Goal: Task Accomplishment & Management: Complete application form

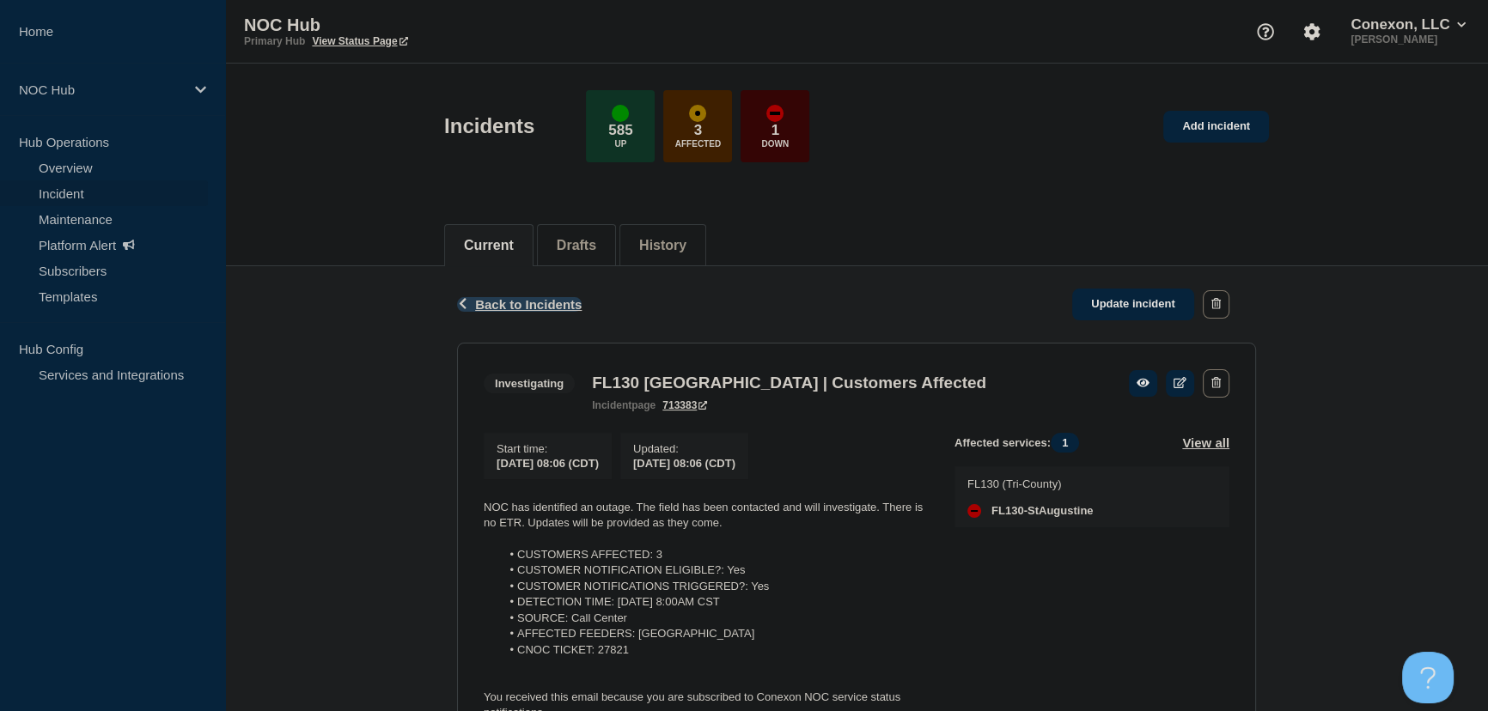
click at [520, 306] on span "Back to Incidents" at bounding box center [528, 304] width 107 height 15
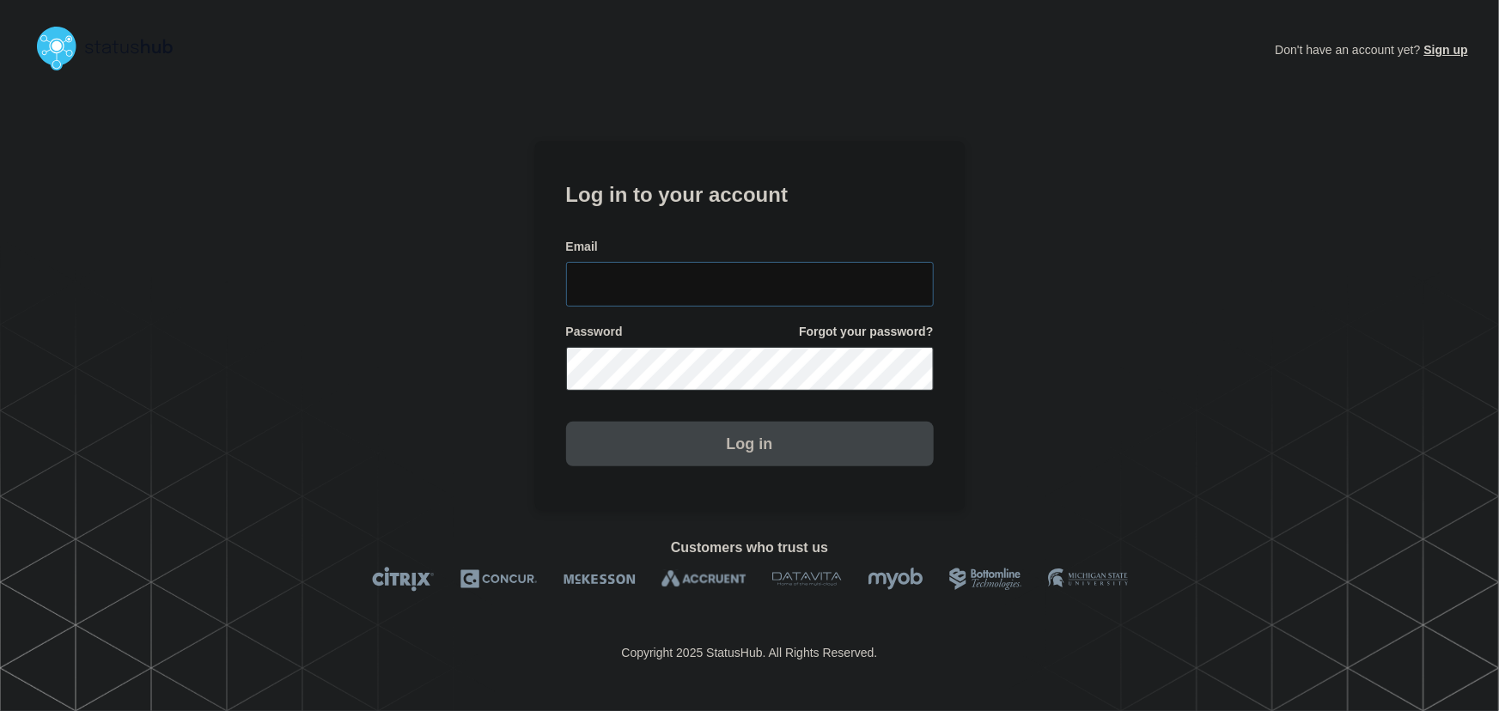
type input "tyler.wolkey@conexon.us"
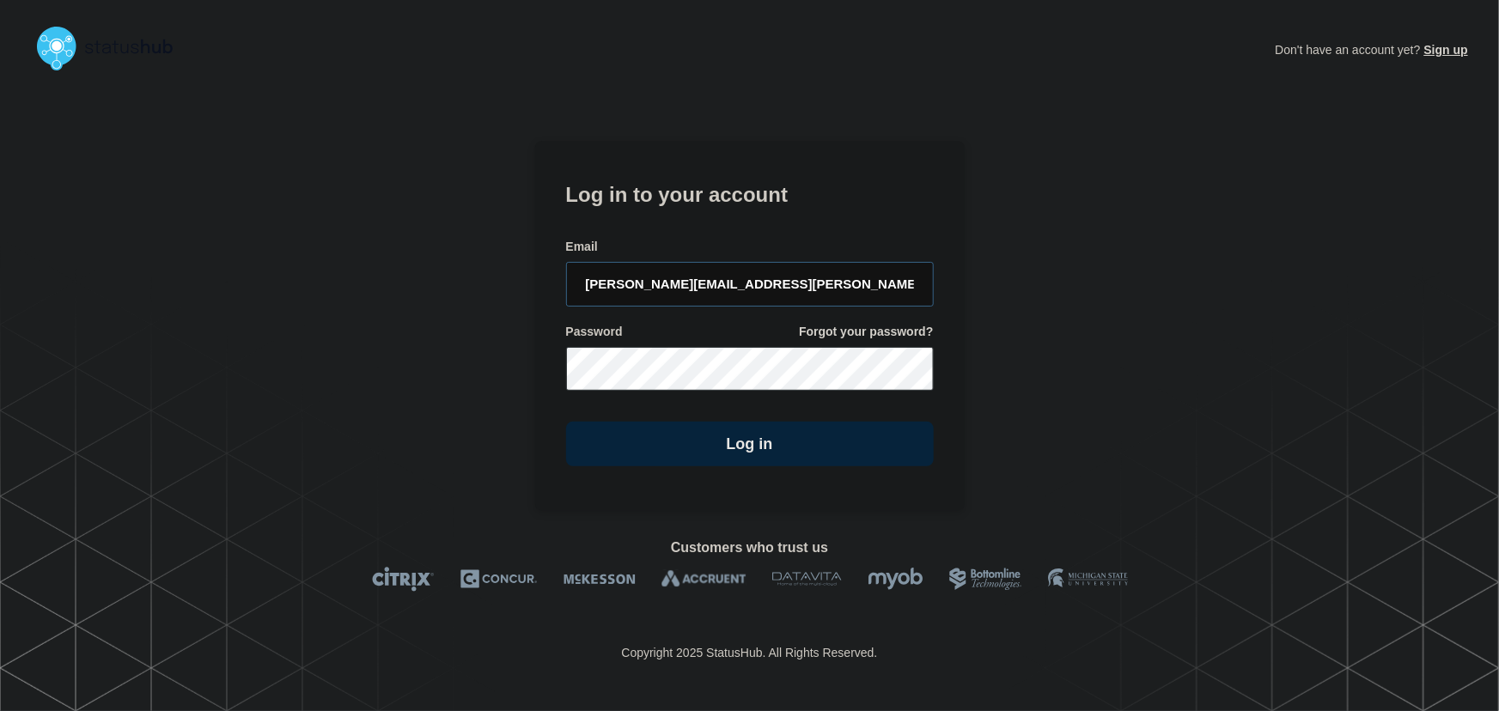
drag, startPoint x: 789, startPoint y: 285, endPoint x: 770, endPoint y: 247, distance: 42.7
click at [789, 285] on input "tyler.wolkey@conexon.us" at bounding box center [750, 284] width 368 height 45
click at [763, 231] on form "Log in to your account Email tyler.wolkey@conexon.us Password Forgot your passw…" at bounding box center [750, 322] width 368 height 290
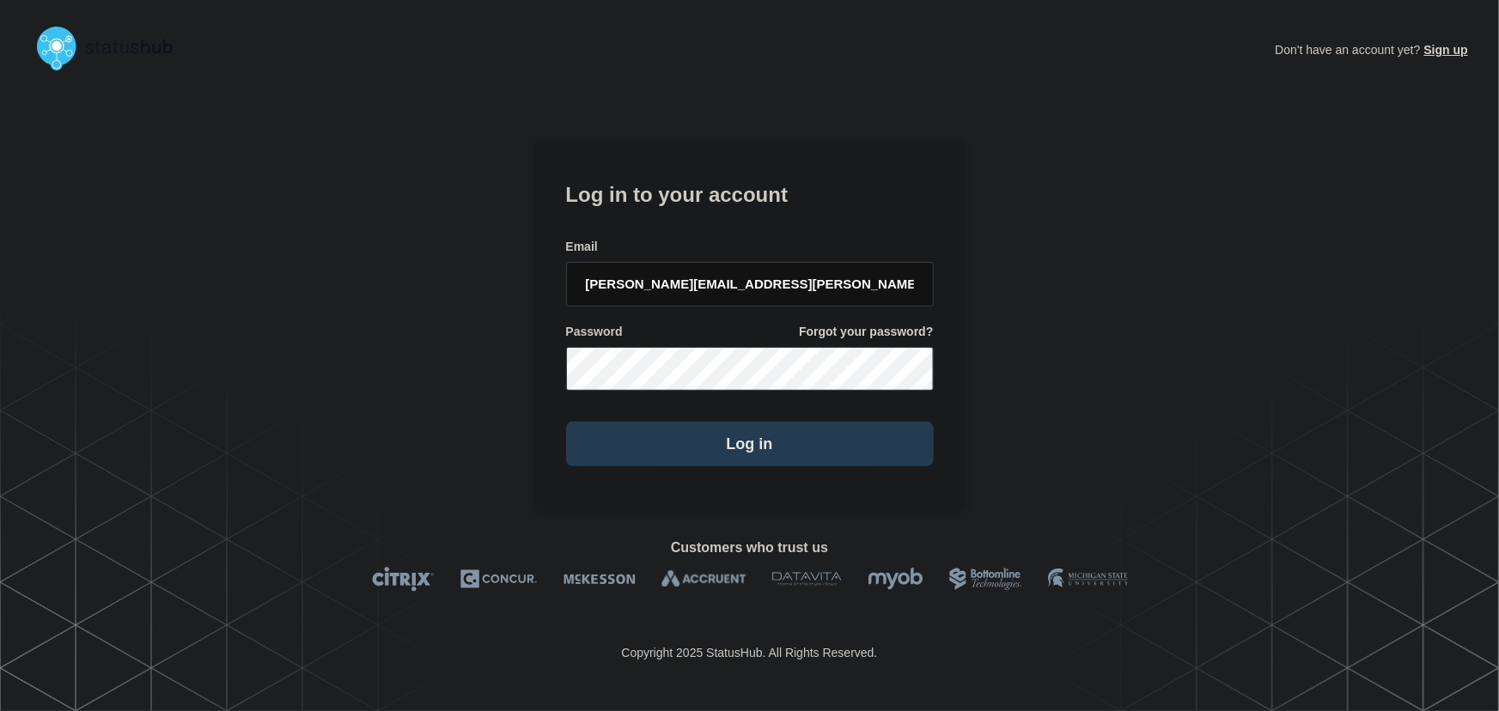
click at [775, 443] on button "Log in" at bounding box center [750, 444] width 368 height 45
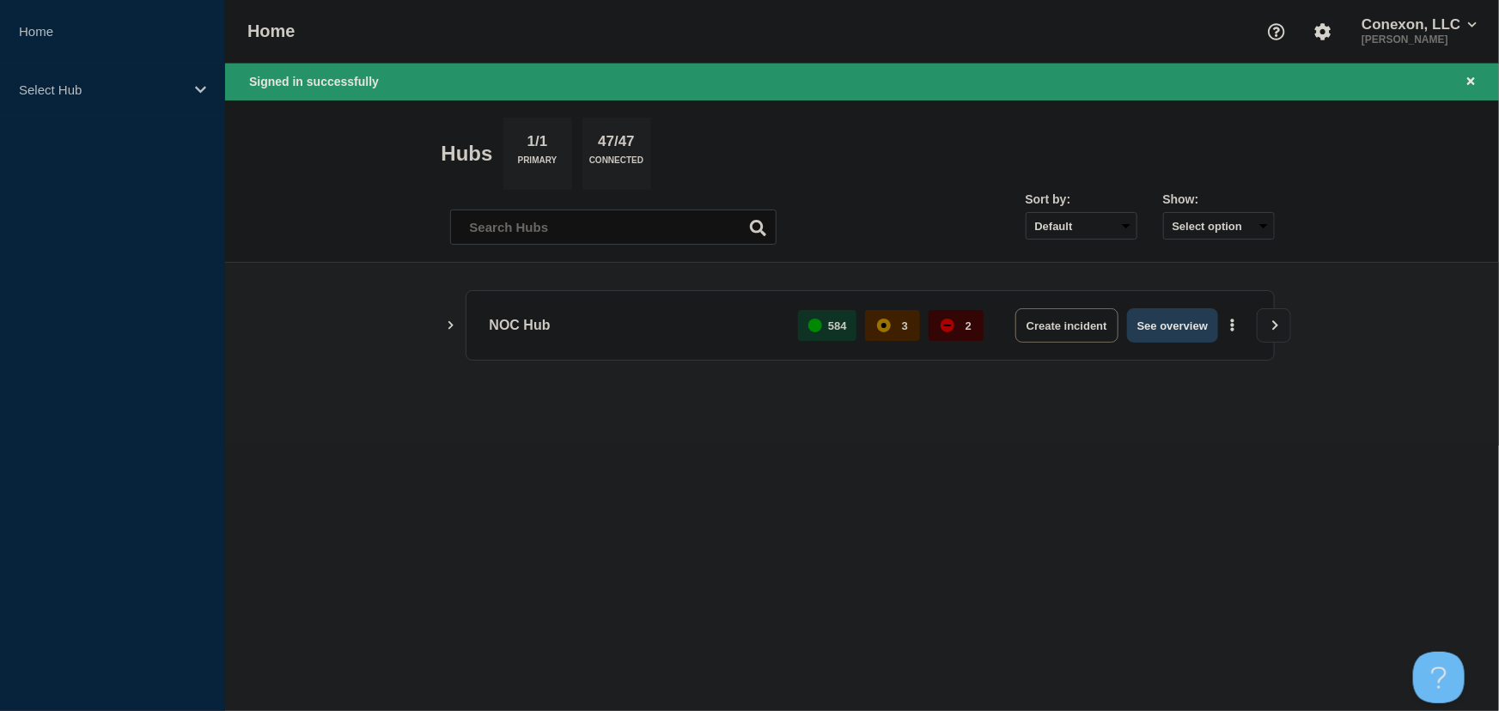
click at [1189, 329] on button "See overview" at bounding box center [1172, 325] width 91 height 34
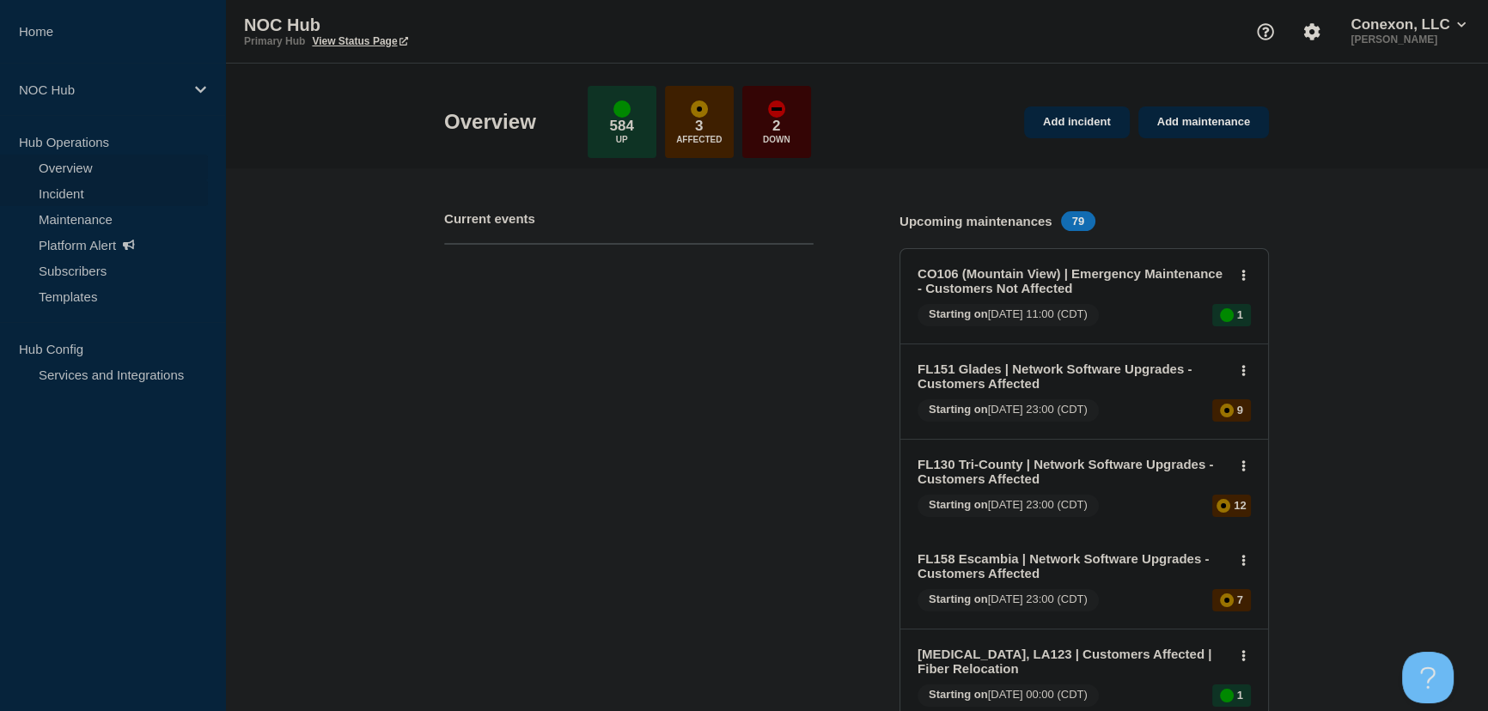
click at [60, 196] on link "Incident" at bounding box center [104, 193] width 208 height 26
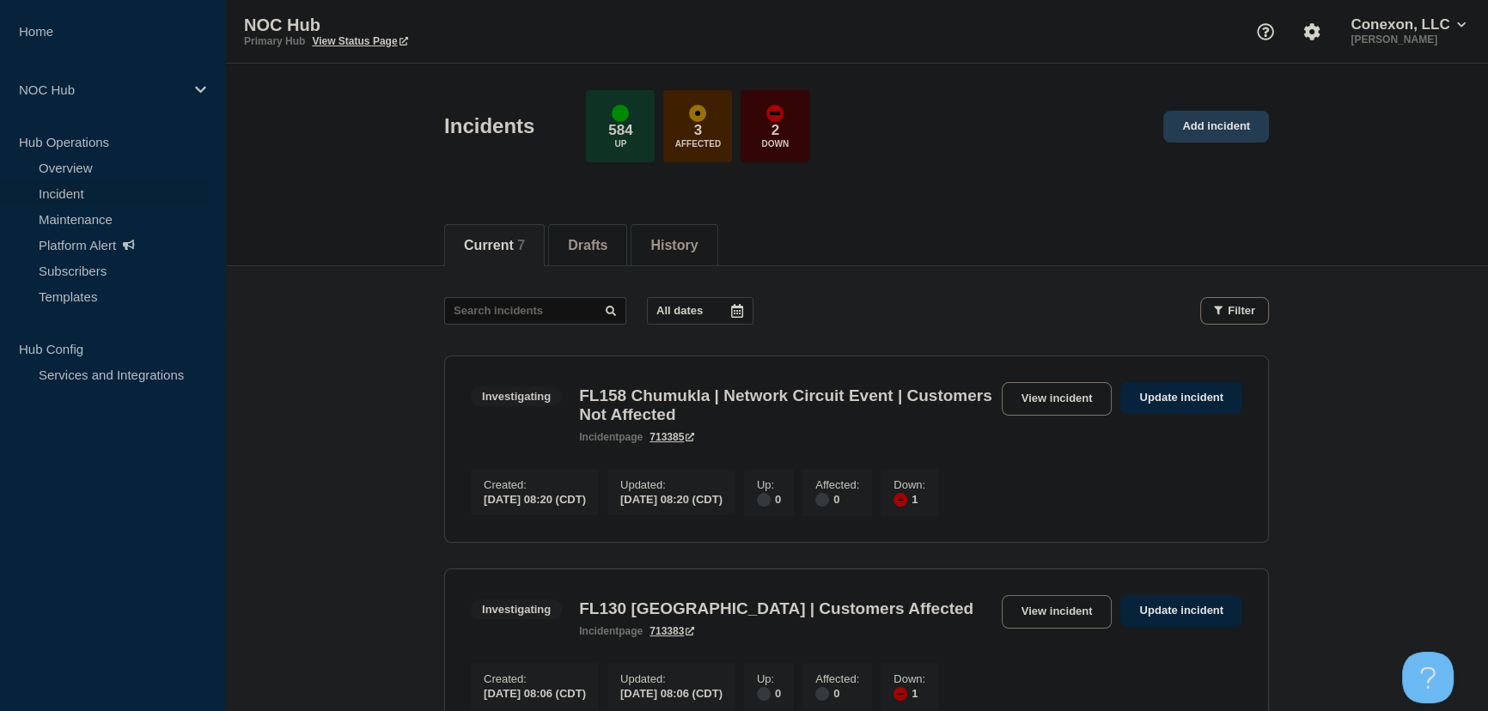
click at [1221, 130] on link "Add incident" at bounding box center [1216, 127] width 106 height 32
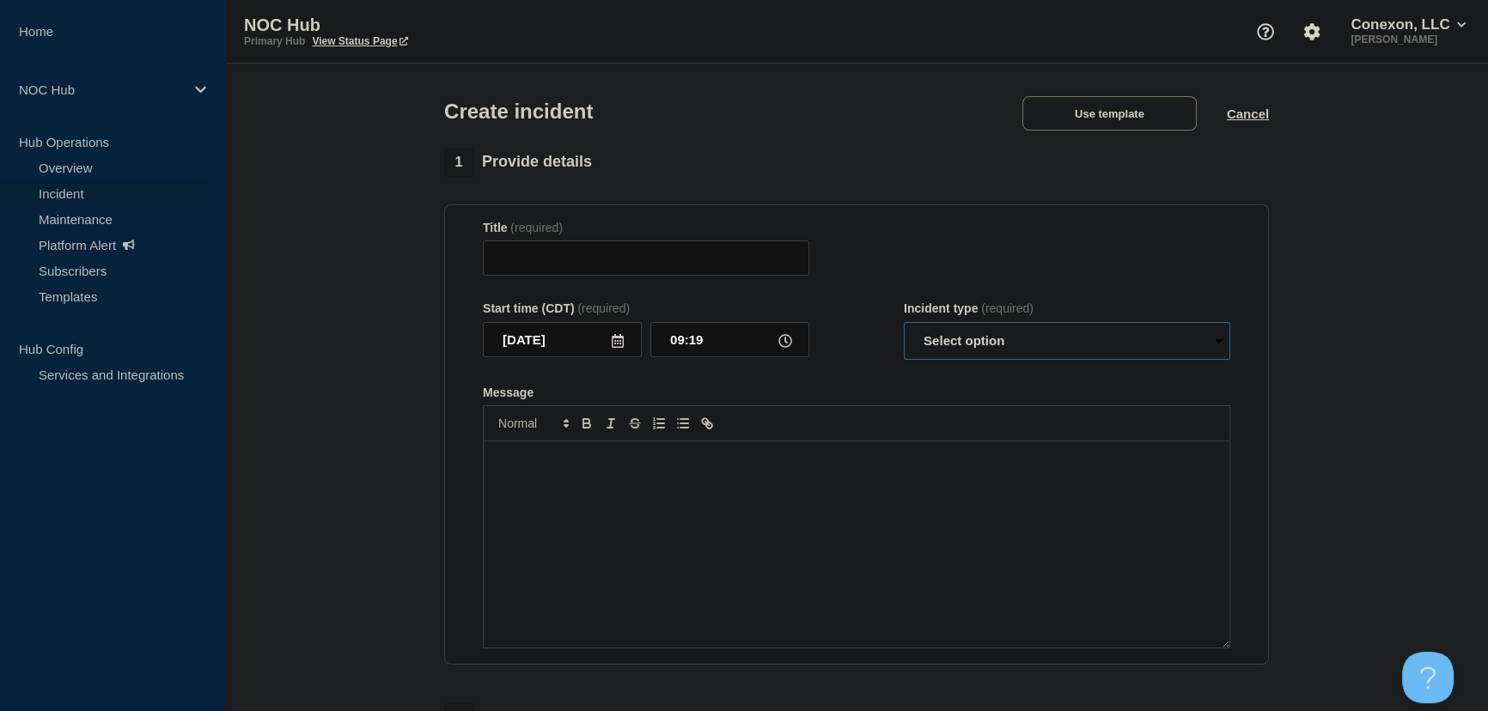
click at [1077, 345] on select "Select option Investigating Identified Monitoring" at bounding box center [1067, 341] width 326 height 38
click at [1027, 255] on div "Title (required)" at bounding box center [856, 249] width 747 height 56
click at [1111, 111] on button "Use template" at bounding box center [1109, 113] width 174 height 34
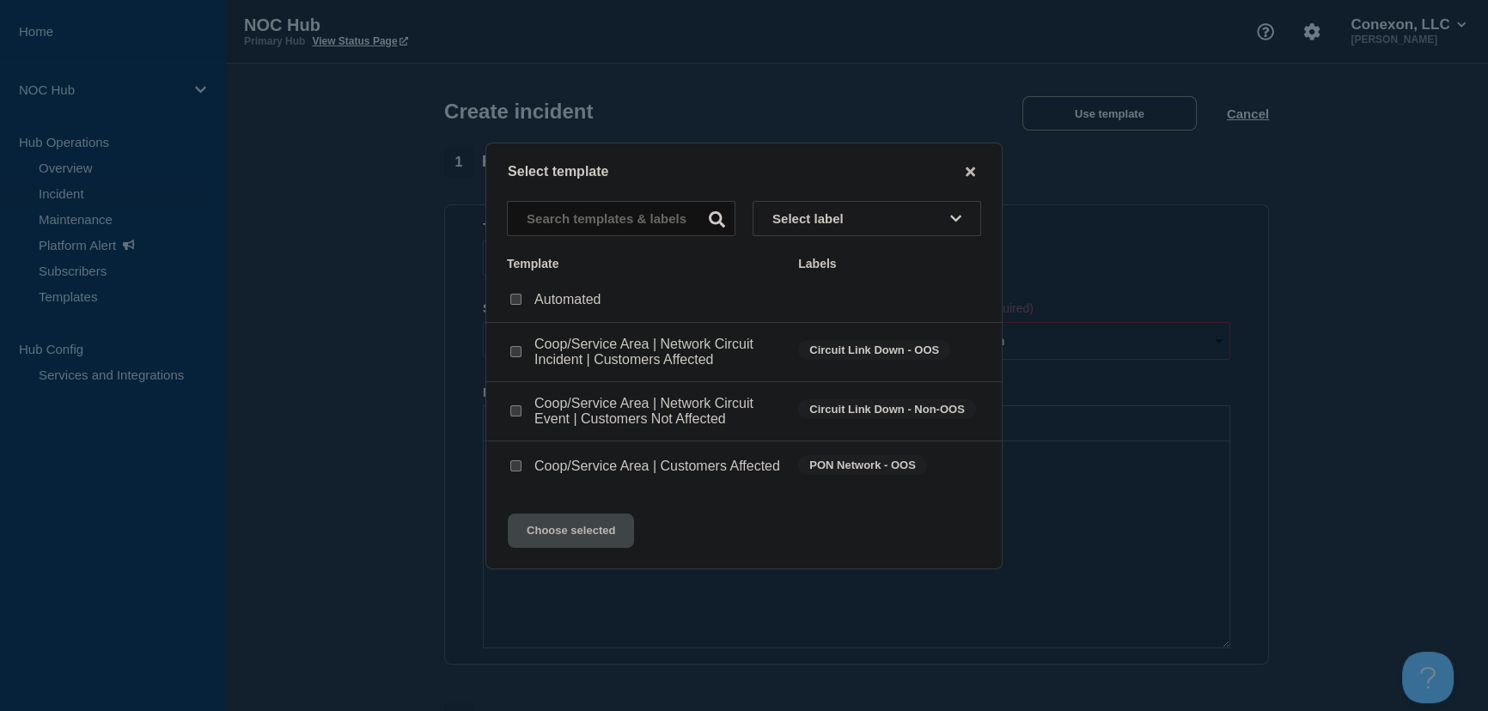
click at [516, 411] on input "Coop/Service Area | Network Circuit Event | Customers Not Affected checkbox" at bounding box center [515, 410] width 11 height 11
checkbox input "true"
click at [609, 541] on button "Choose selected" at bounding box center [571, 531] width 126 height 34
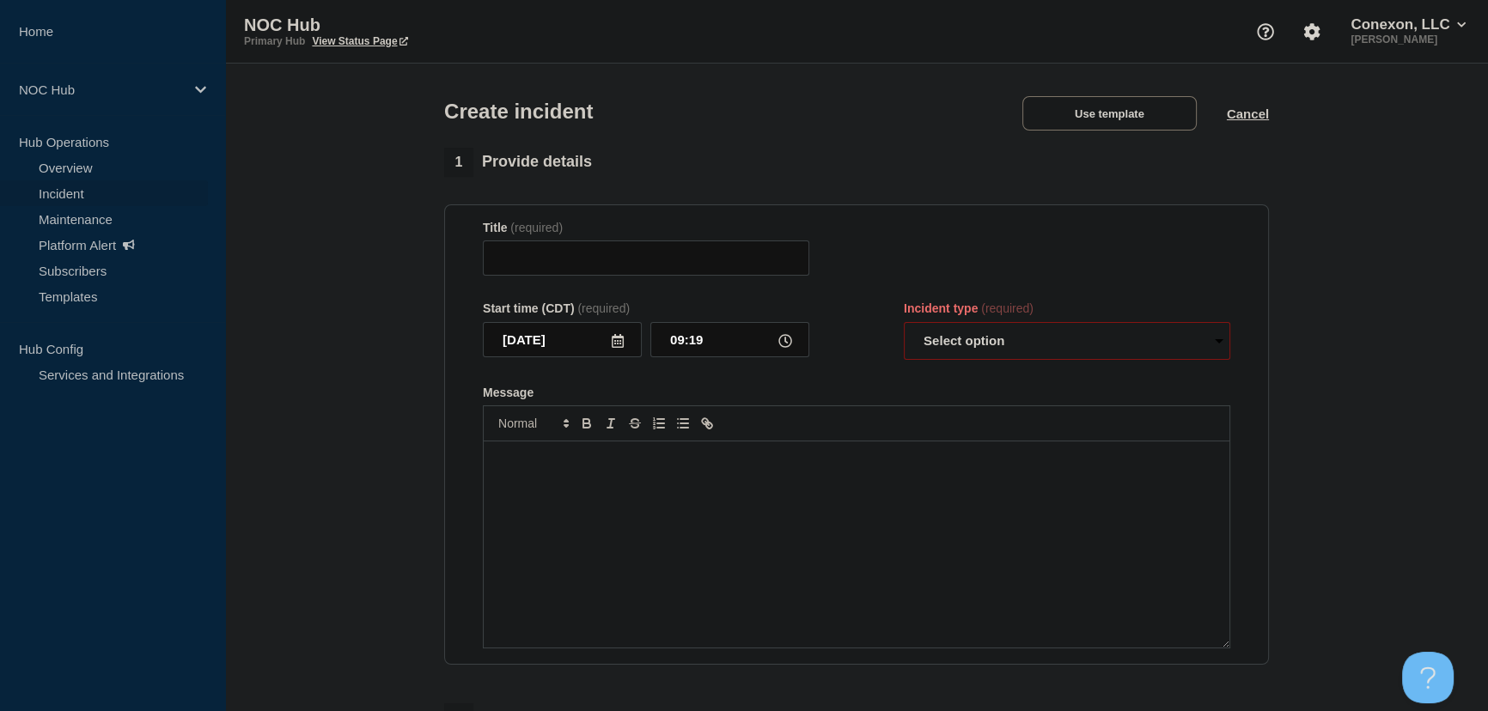
type input "Coop/Service Area | Network Circuit Event | Customers Not Affected"
select select "investigating"
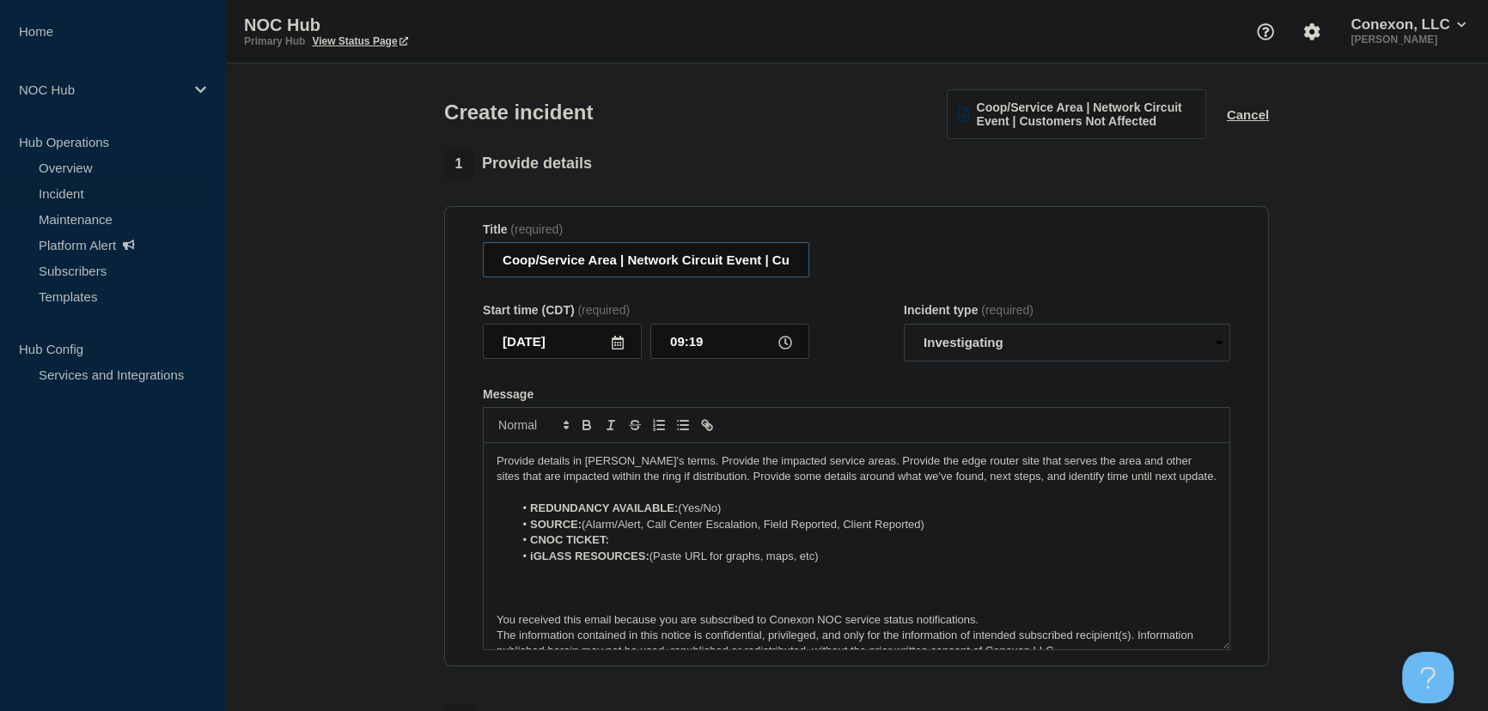
drag, startPoint x: 616, startPoint y: 266, endPoint x: 441, endPoint y: 269, distance: 175.2
click at [441, 269] on div "1 Provide details Title (required) Coop/Service Area | Network Circuit Event | …" at bounding box center [857, 641] width 844 height 984
type input "GA126 Dodge Bank | Network Circuit Event | Customers Not Affected"
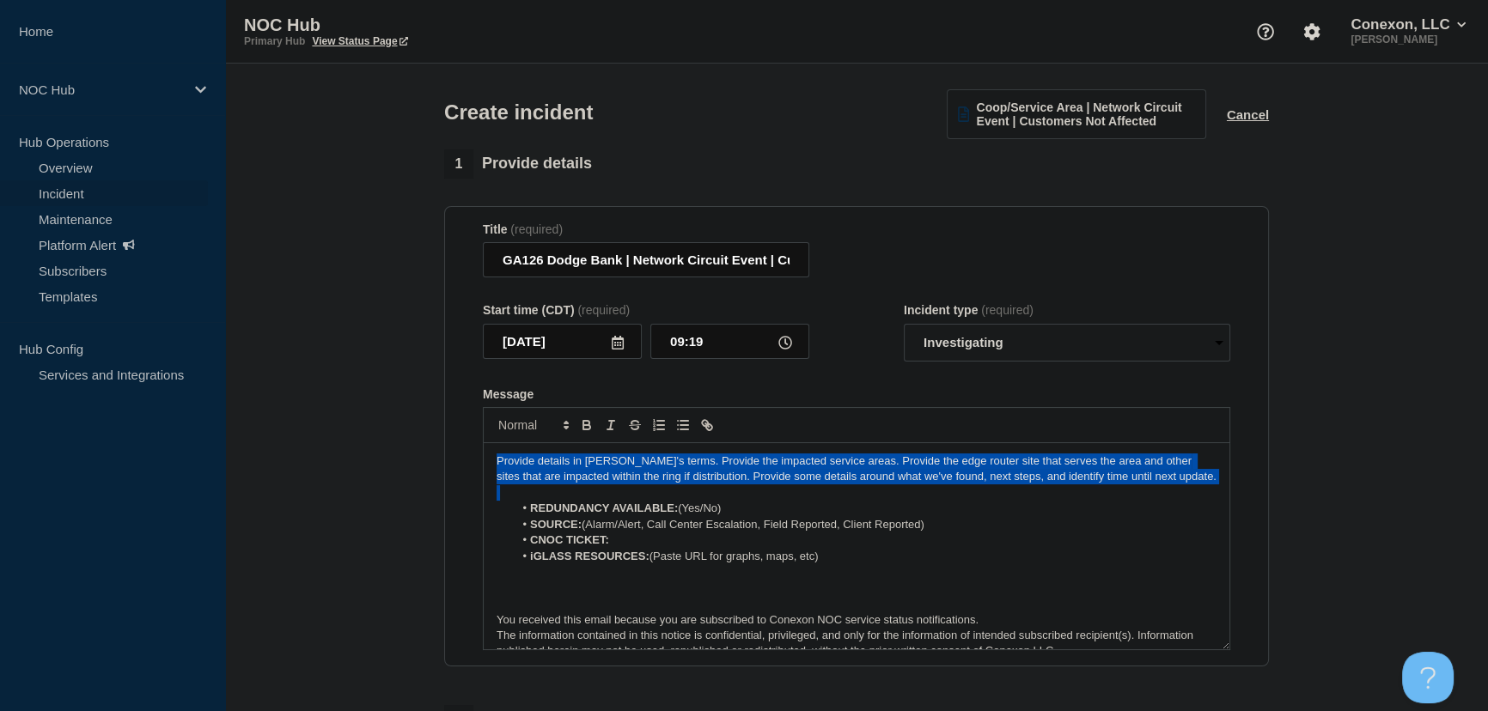
drag, startPoint x: 1119, startPoint y: 480, endPoint x: 436, endPoint y: 438, distance: 684.2
click at [436, 438] on div "1 Provide details Title (required) GA126 Dodge Bank | Network Circuit Event | C…" at bounding box center [857, 641] width 844 height 984
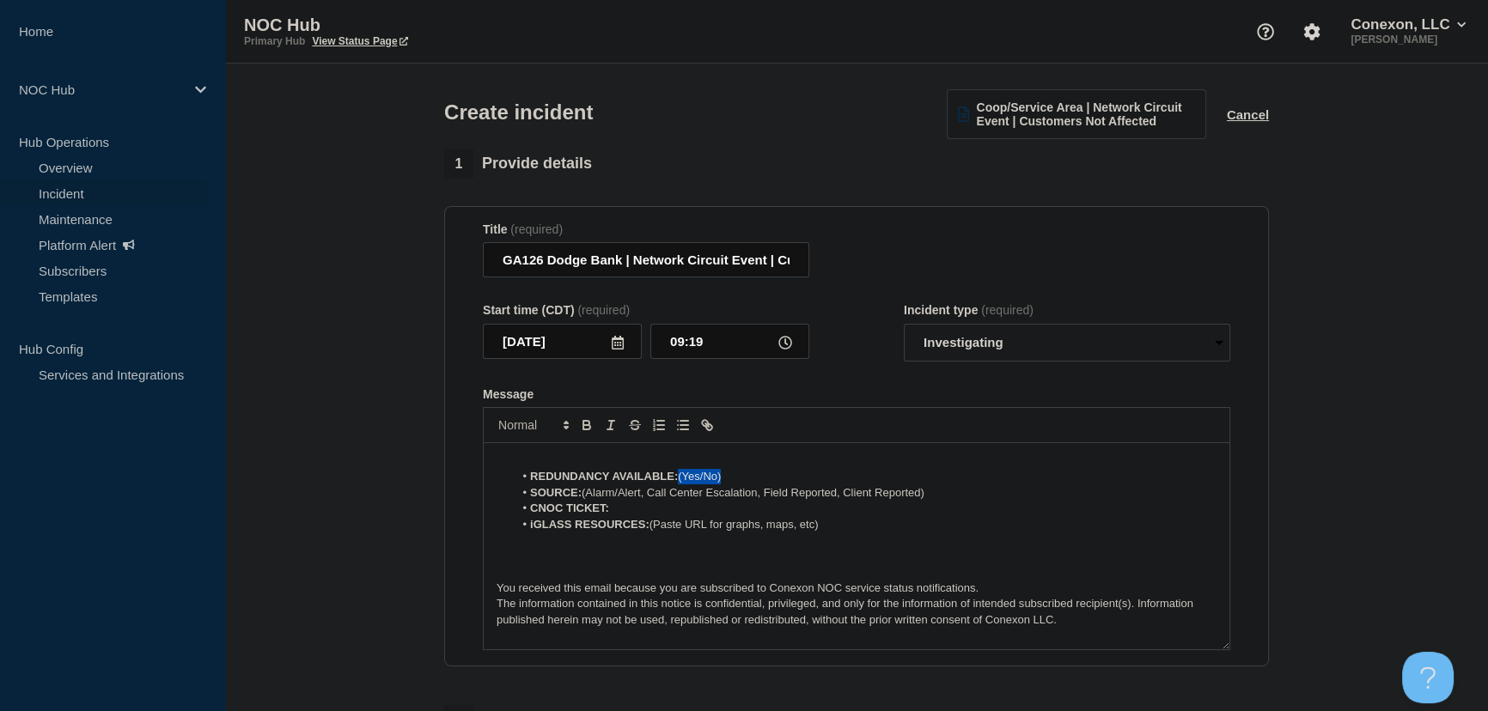
drag, startPoint x: 681, startPoint y: 482, endPoint x: 730, endPoint y: 481, distance: 49.0
click at [730, 481] on li "REDUNDANCY AVAILABLE: (Yes/No)" at bounding box center [865, 476] width 703 height 15
drag, startPoint x: 944, startPoint y: 497, endPoint x: 590, endPoint y: 502, distance: 353.9
click at [590, 501] on li "SOURCE: (Alarm/Alert, Call Center Escalation, Field Reported, Client Reported)" at bounding box center [865, 492] width 703 height 15
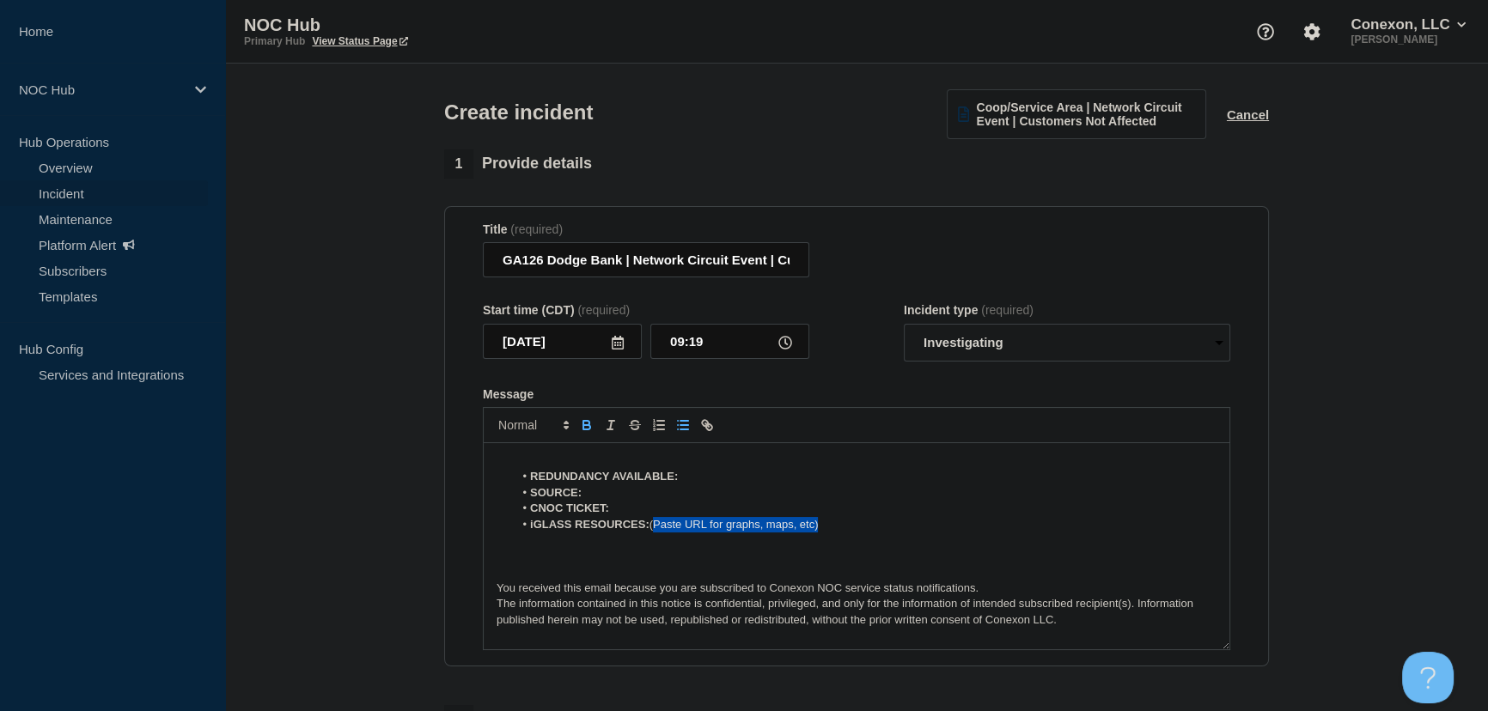
drag, startPoint x: 828, startPoint y: 527, endPoint x: 655, endPoint y: 536, distance: 173.8
click at [655, 533] on li "iGLASS RESOURCES: (Paste URL for graphs, maps, etc)" at bounding box center [865, 524] width 703 height 15
drag, startPoint x: 654, startPoint y: 525, endPoint x: 526, endPoint y: 532, distance: 128.2
click at [526, 532] on li "iGLASS RESOURCES:" at bounding box center [865, 524] width 703 height 15
drag, startPoint x: 738, startPoint y: 270, endPoint x: 279, endPoint y: 283, distance: 458.9
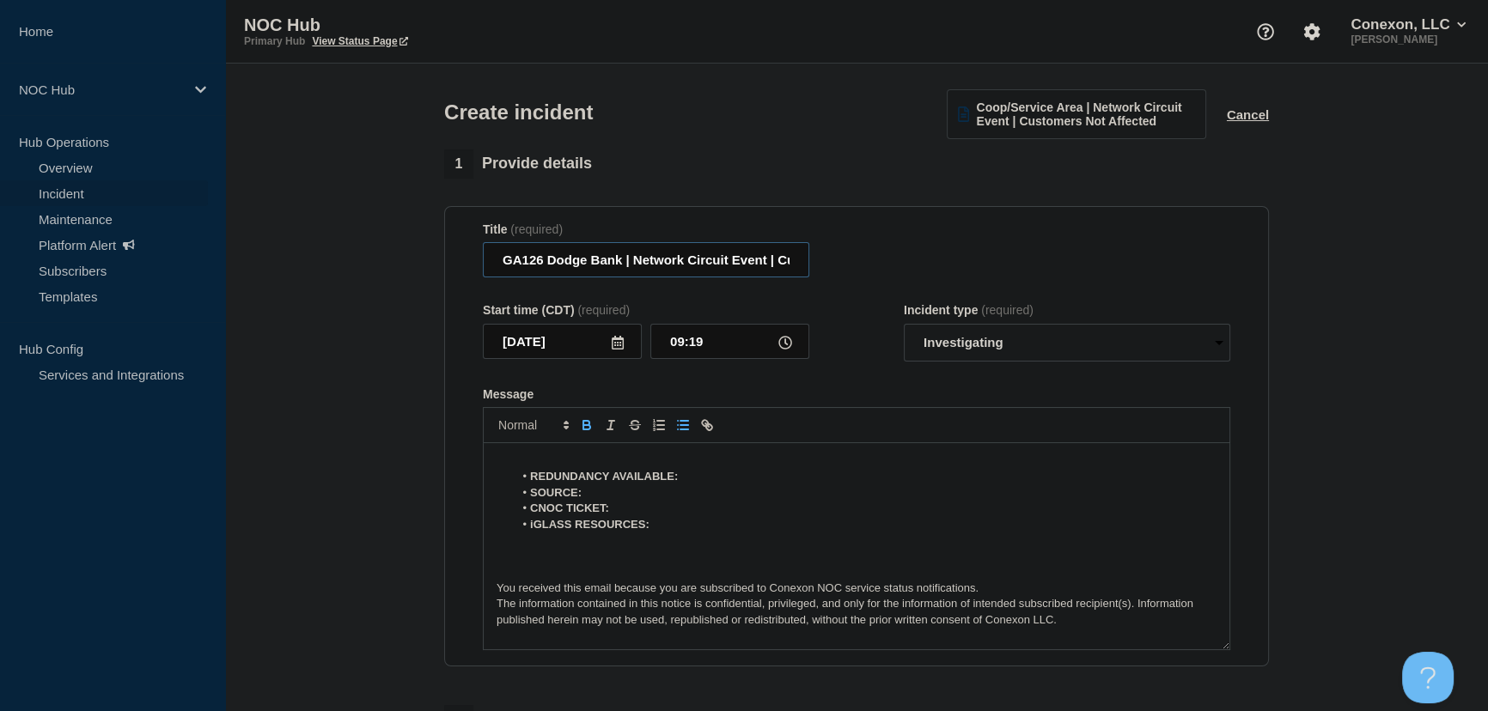
click at [279, 283] on section "1 Provide details Title (required) GA126 Dodge Bank | Network Circuit Event | C…" at bounding box center [856, 641] width 1263 height 984
click at [878, 251] on div "Title (required) GA126 Dodge Bank | Network Circuit Event | Customers Not Affec…" at bounding box center [856, 250] width 747 height 56
click at [713, 479] on li "REDUNDANCY AVAILABLE:" at bounding box center [865, 476] width 703 height 15
drag, startPoint x: 683, startPoint y: 481, endPoint x: 711, endPoint y: 481, distance: 28.3
click at [711, 481] on li "REDUNDANCY AVAILABLE: Yes" at bounding box center [865, 476] width 703 height 15
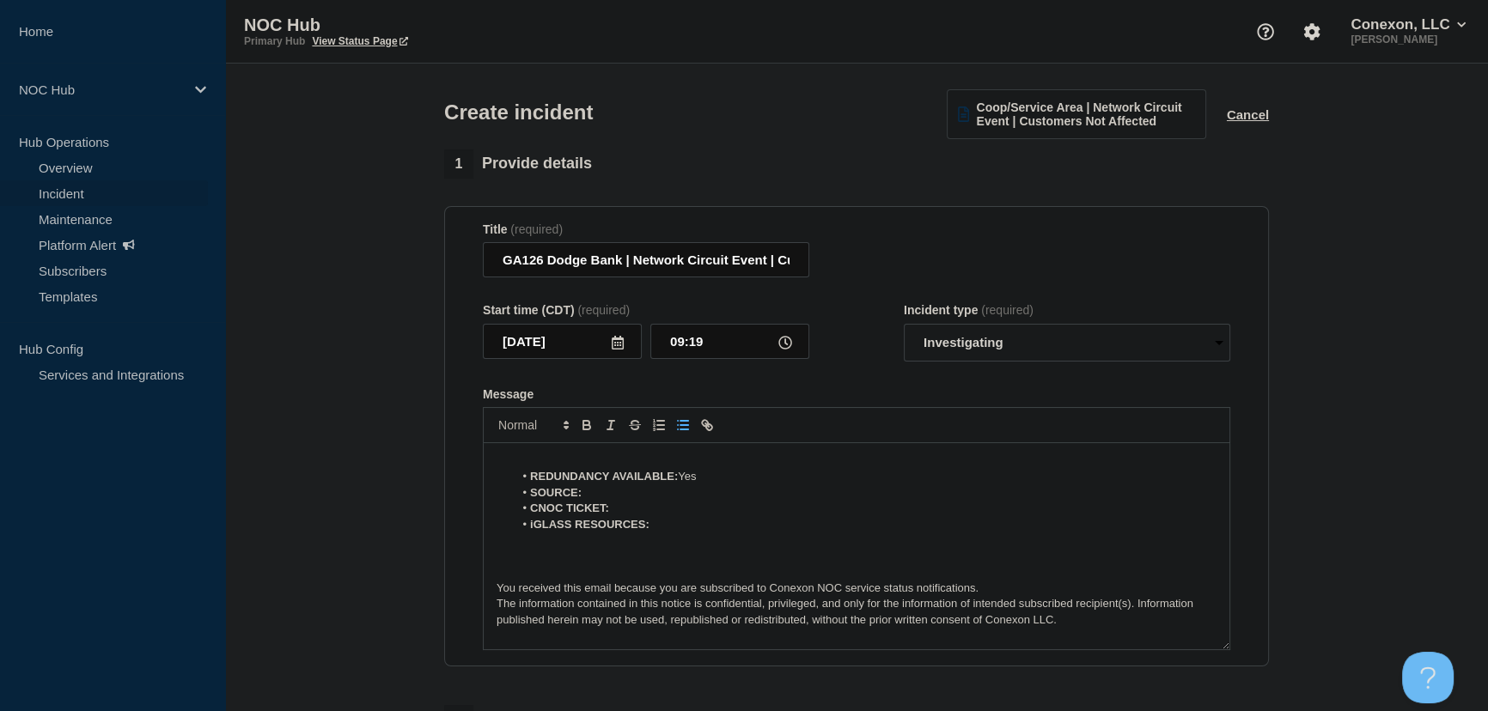
click at [595, 496] on li "SOURCE:" at bounding box center [865, 492] width 703 height 15
click at [618, 513] on li "CNOC TICKET:" at bounding box center [865, 508] width 703 height 15
drag, startPoint x: 612, startPoint y: 514, endPoint x: 652, endPoint y: 510, distance: 40.5
click at [652, 510] on li "CNOC TICKET: 27834" at bounding box center [865, 508] width 703 height 15
click at [591, 494] on li "SOURCE:" at bounding box center [865, 492] width 703 height 15
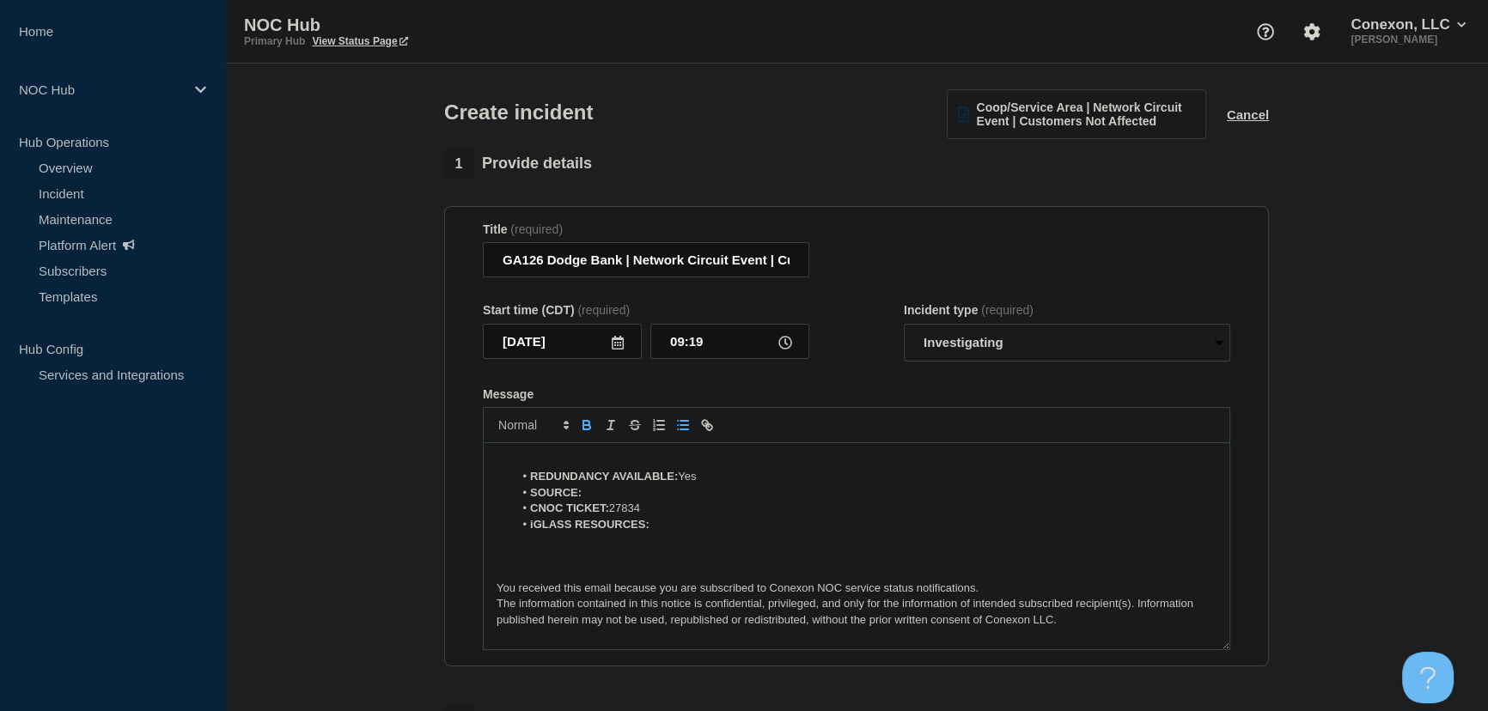
click at [557, 455] on div "REDUNDANCY AVAILABLE: Yes SOURCE: CNOC TICKET: 27834 iGLASS RESOURCES: You rece…" at bounding box center [857, 546] width 746 height 206
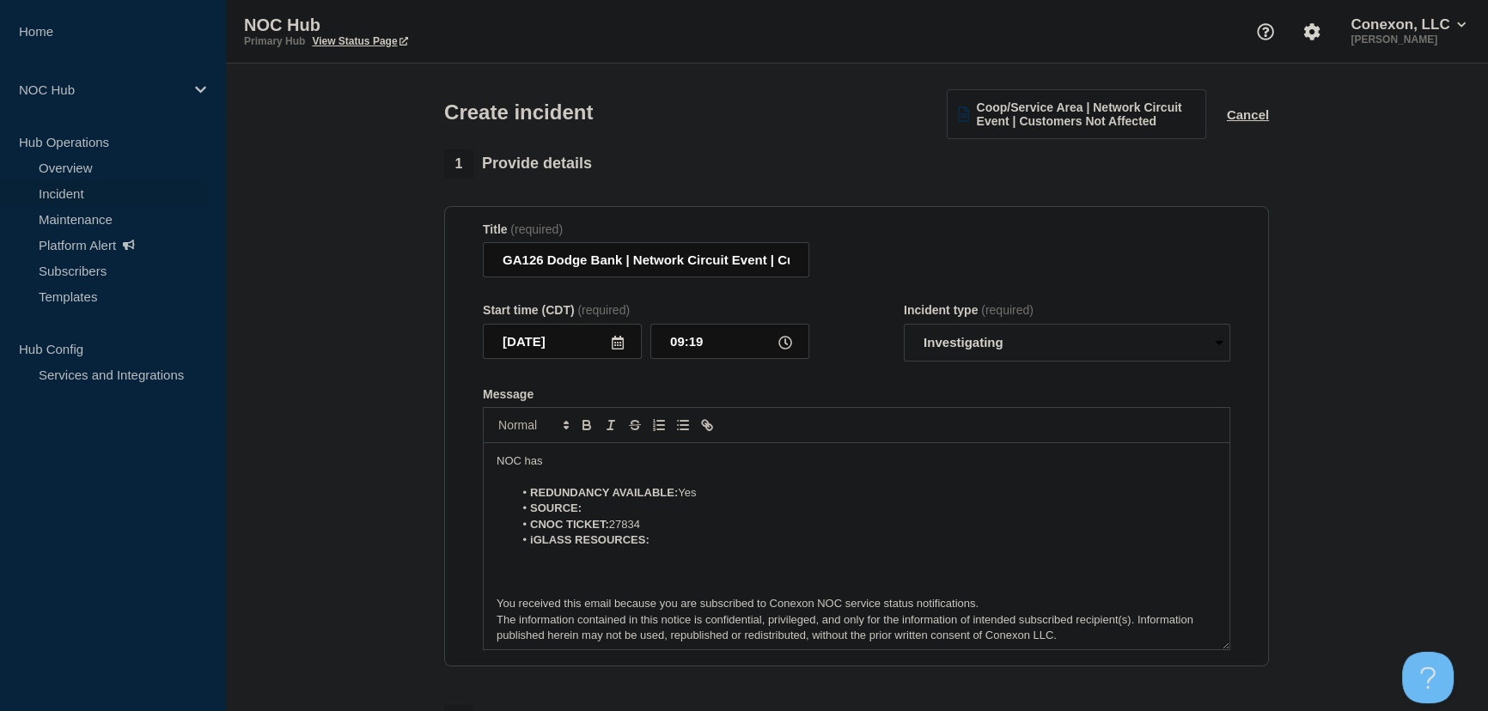
click at [587, 460] on p "NOC has" at bounding box center [856, 461] width 720 height 15
click at [556, 466] on p "NOC has" at bounding box center [856, 461] width 720 height 15
click at [564, 464] on p "NOC has" at bounding box center [856, 461] width 720 height 15
click at [662, 466] on p "NOC has identified a down link." at bounding box center [856, 461] width 720 height 15
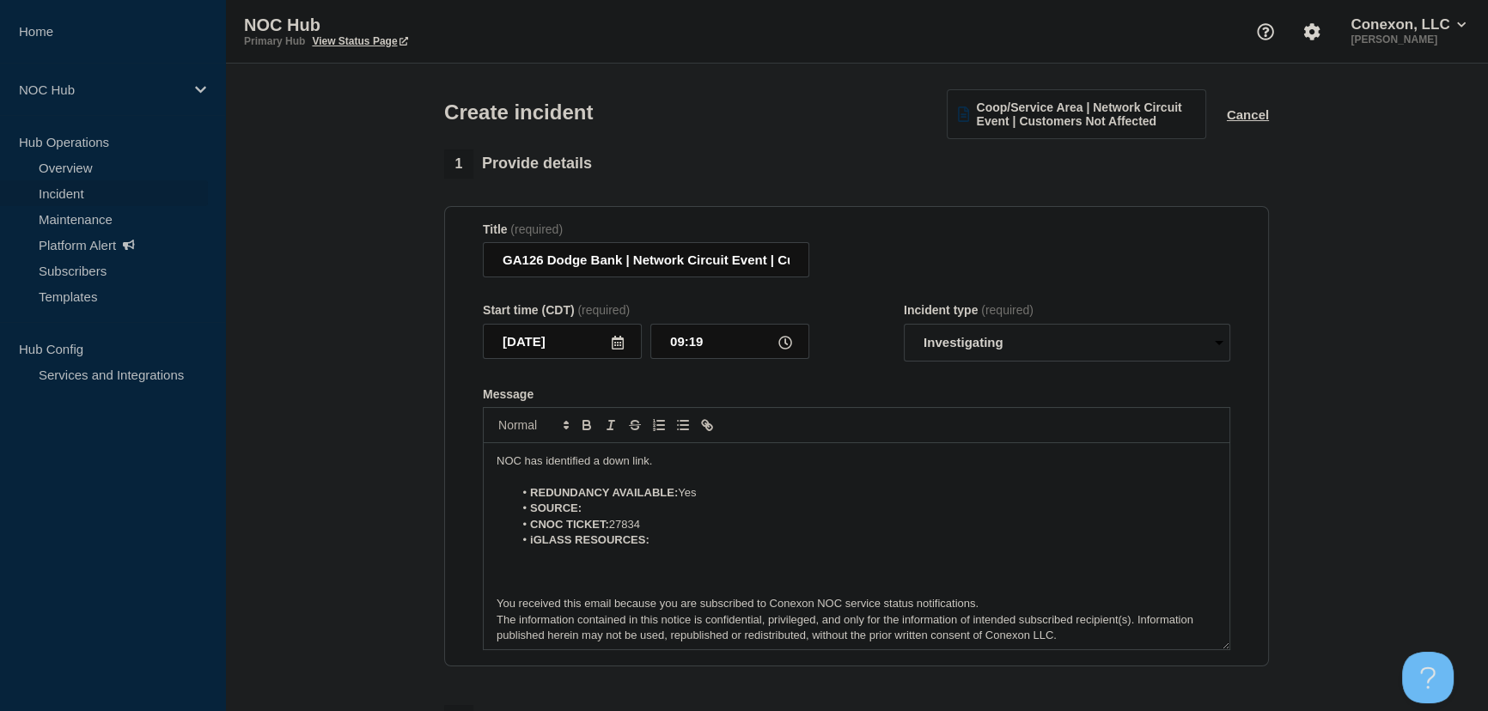
click at [672, 466] on p "NOC has identified a down link." at bounding box center [856, 461] width 720 height 15
click at [861, 361] on div "Start time (CDT) (required) 2025-09-10 09:19 Incident type (required) Select op…" at bounding box center [856, 332] width 747 height 58
click at [837, 341] on div "Start time (CDT) (required) 2025-09-10 09:19 Incident type (required) Select op…" at bounding box center [856, 332] width 747 height 58
click at [696, 466] on p "NOC has identified a down link." at bounding box center [856, 461] width 720 height 15
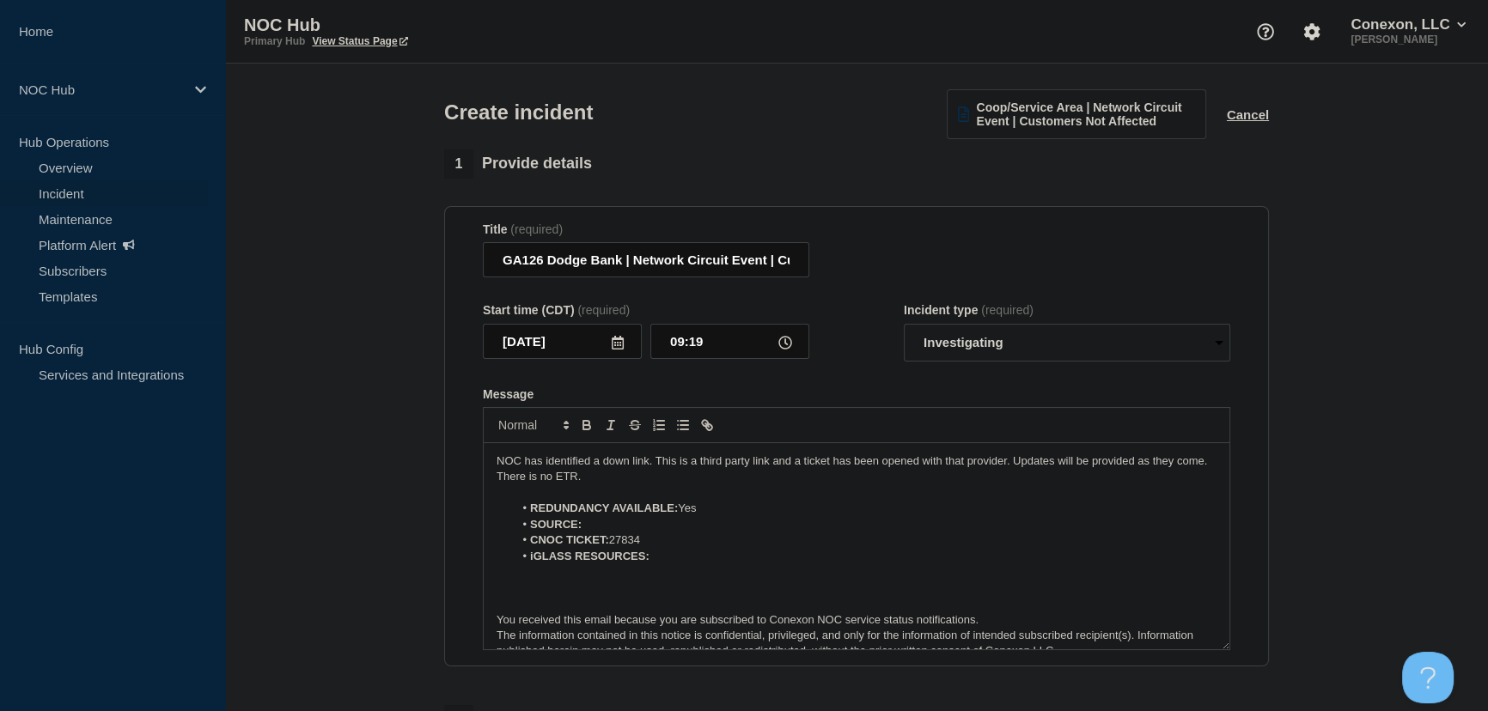
click at [606, 528] on li "SOURCE:" at bounding box center [865, 524] width 703 height 15
drag, startPoint x: 584, startPoint y: 532, endPoint x: 653, endPoint y: 524, distance: 69.2
click at [653, 524] on li "SOURCE: Alarm" at bounding box center [865, 524] width 703 height 15
click at [675, 560] on li "iGLASS RESOURCES:" at bounding box center [865, 556] width 703 height 15
click at [671, 559] on li "iGLASS RESOURCES:" at bounding box center [865, 556] width 703 height 15
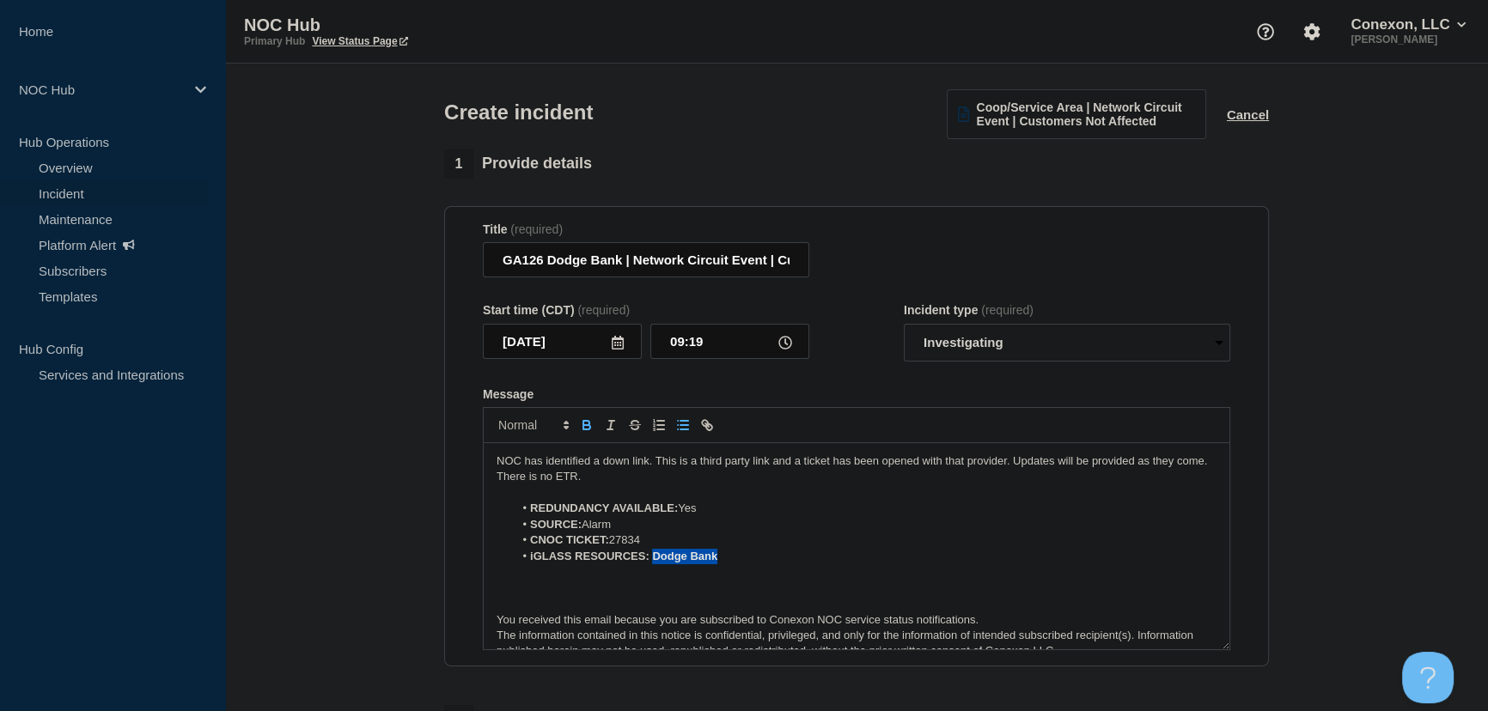
drag, startPoint x: 653, startPoint y: 562, endPoint x: 750, endPoint y: 555, distance: 97.3
click at [750, 555] on li "iGLASS RESOURCES: Dodge Bank" at bounding box center [865, 556] width 703 height 15
click at [705, 426] on icon "Toggle link" at bounding box center [706, 424] width 15 height 15
paste input "https://noc.iglass.net/jglass/network/conexon-connect/mach/7031"
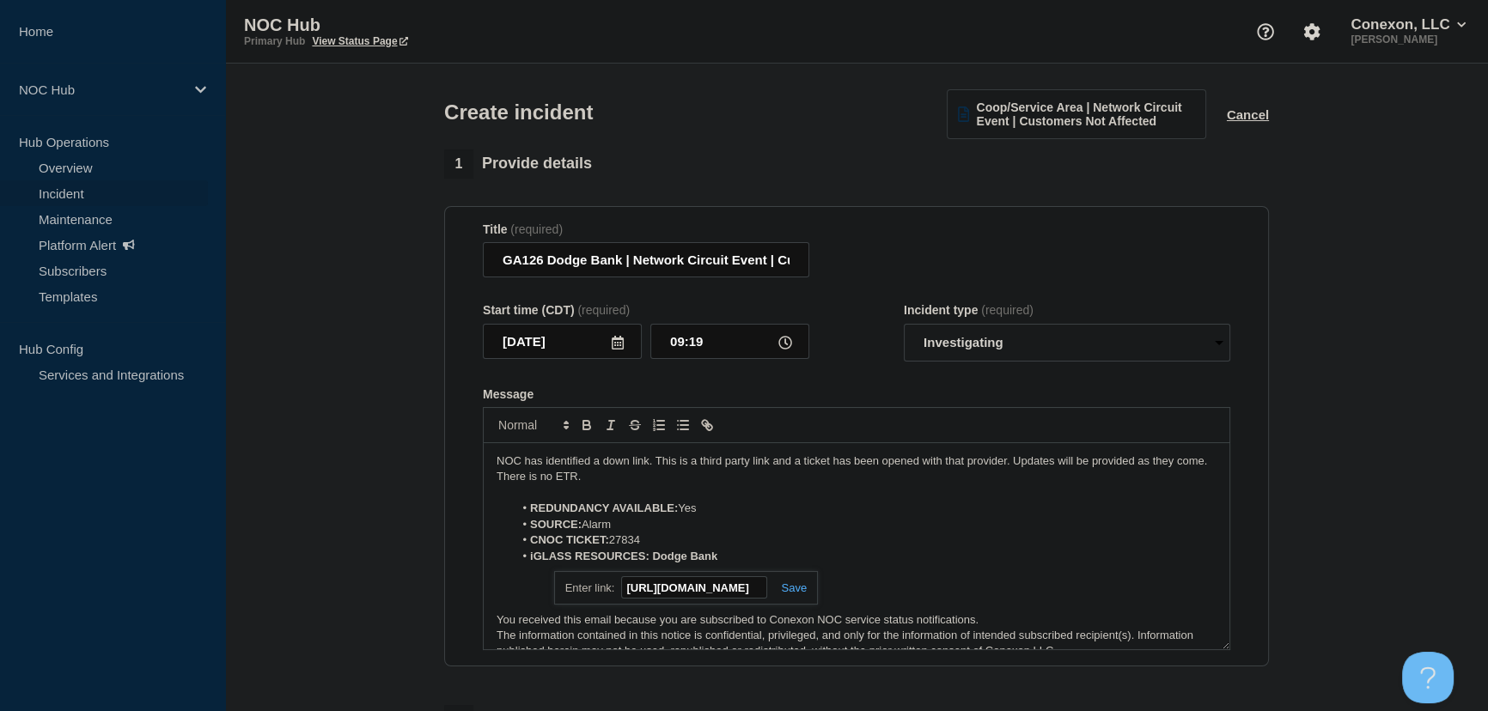
type input "https://noc.iglass.net/jglass/network/conexon-connect/mach/7031"
click at [791, 593] on link at bounding box center [787, 588] width 40 height 13
click at [542, 604] on p "Message" at bounding box center [856, 603] width 720 height 15
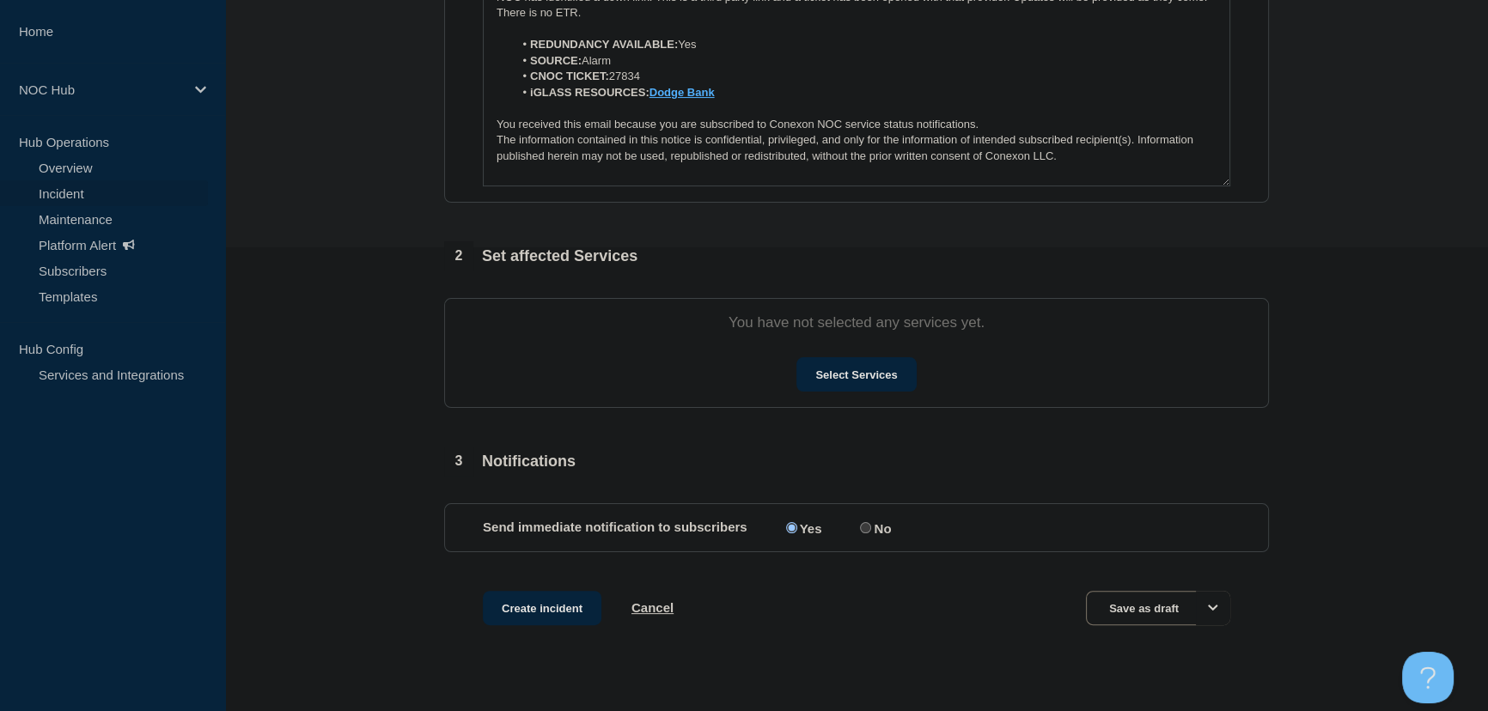
scroll to position [468, 0]
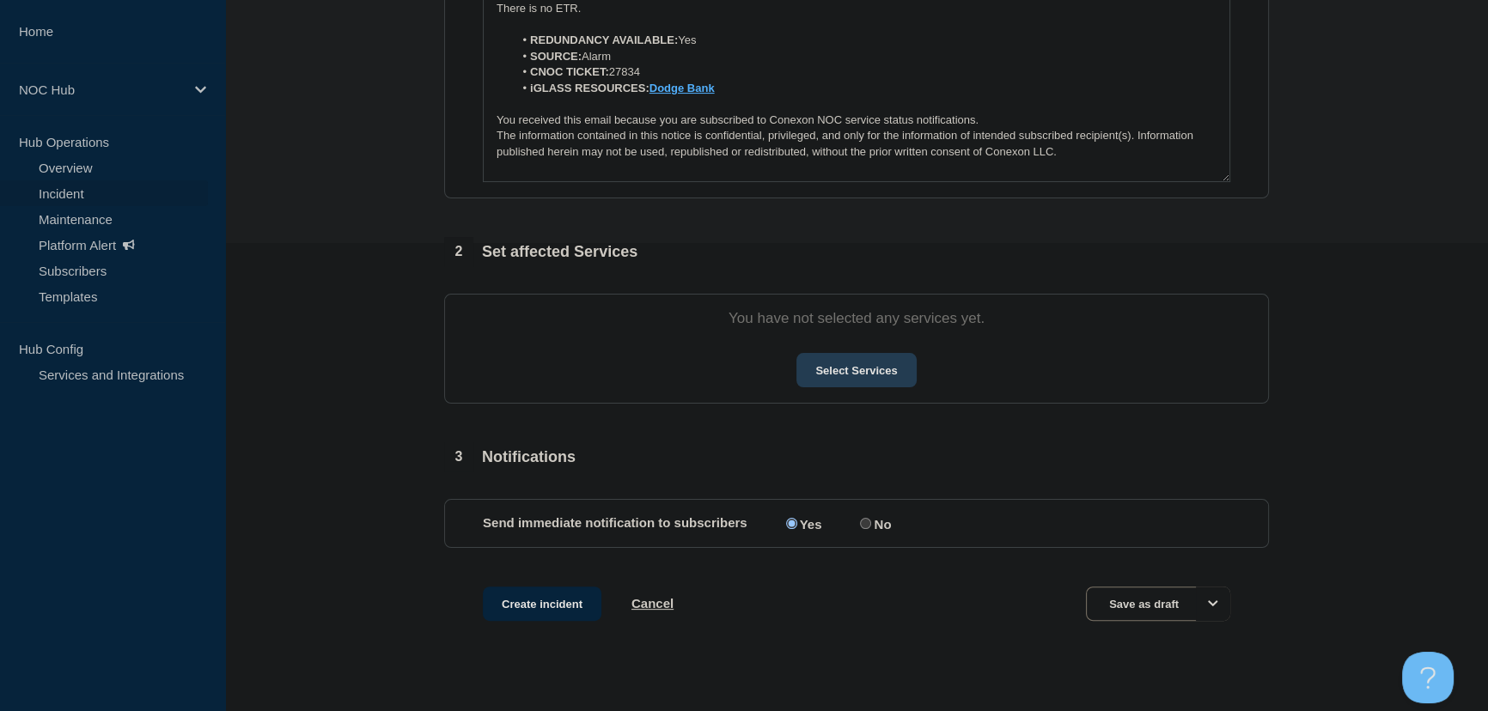
click at [894, 382] on button "Select Services" at bounding box center [855, 370] width 119 height 34
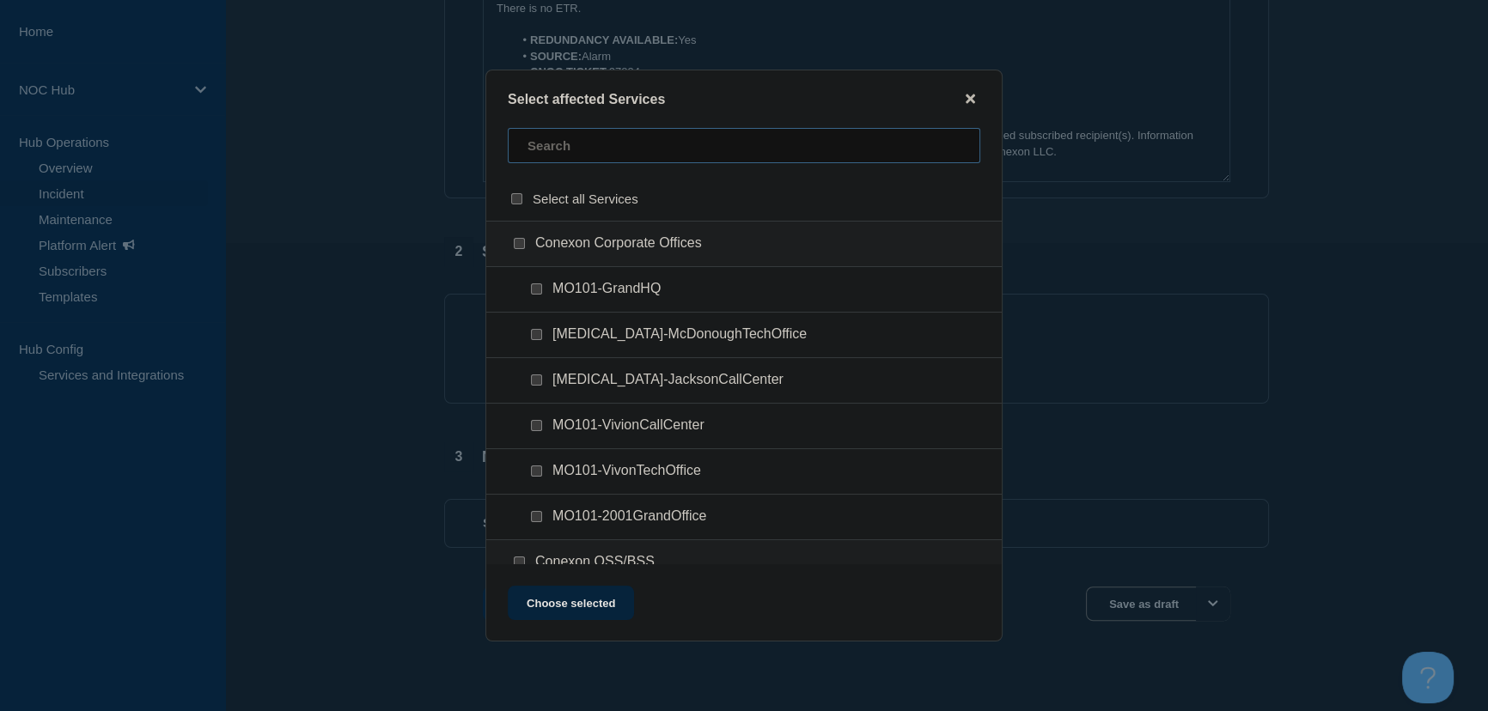
click at [576, 153] on input "text" at bounding box center [744, 145] width 472 height 35
type input "g1"
checkbox input "true"
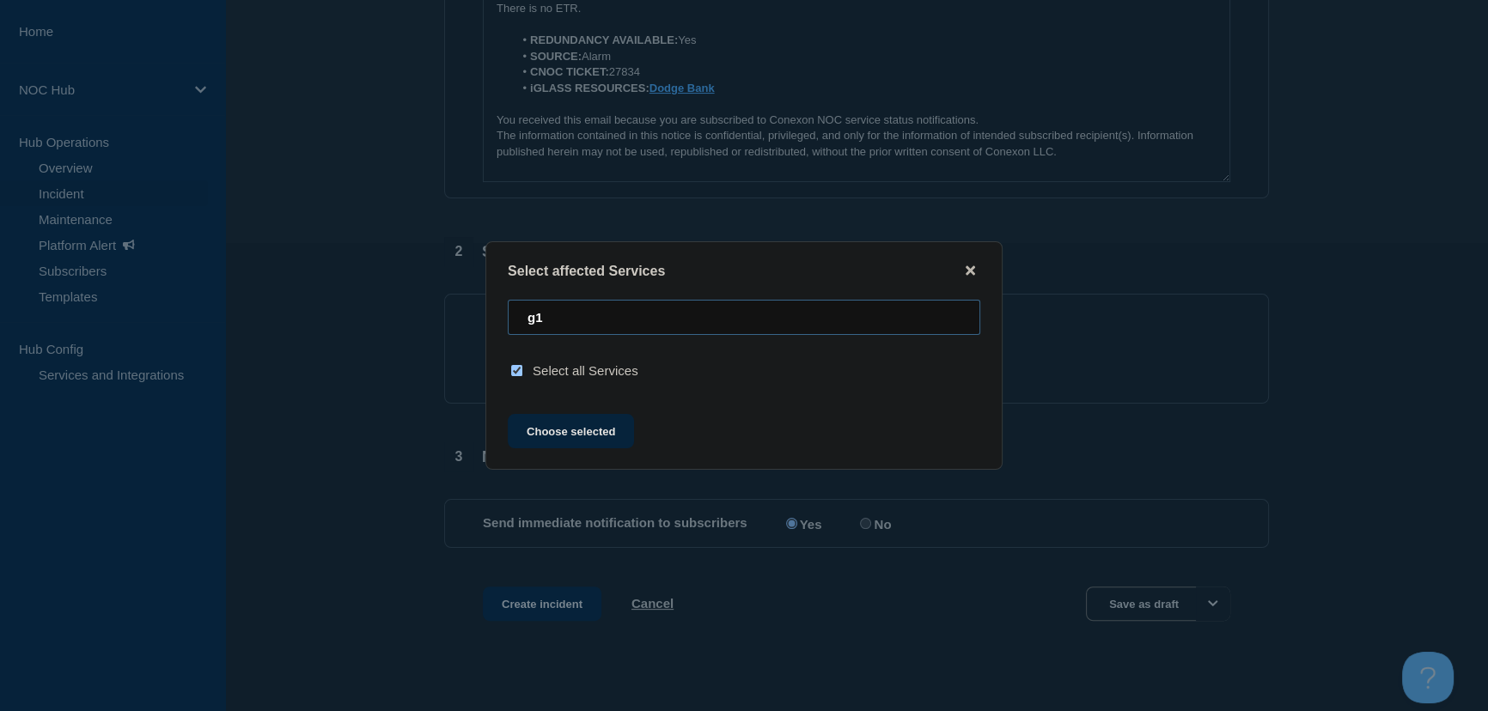
type input "g"
checkbox input "false"
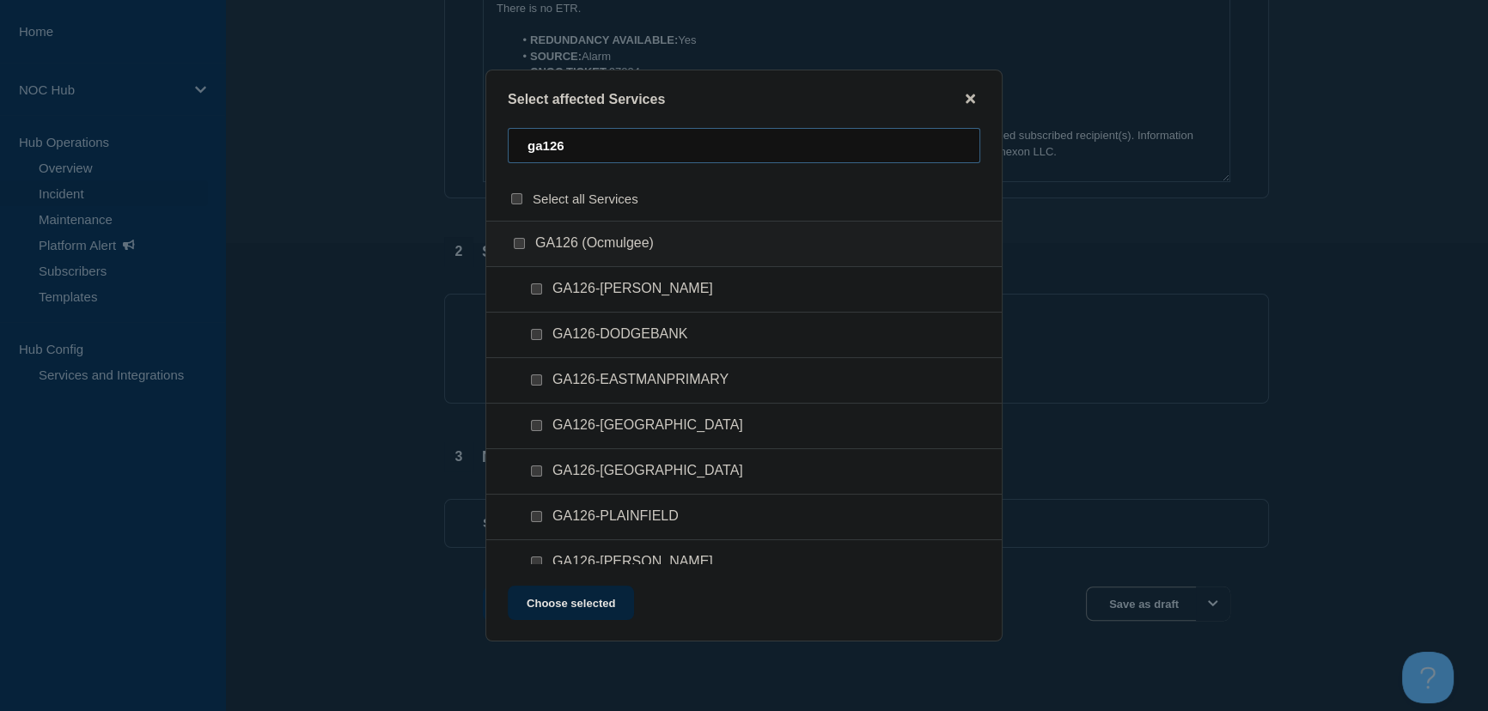
type input "ga126"
click at [532, 338] on input "GA126-DODGEBANK checkbox" at bounding box center [536, 334] width 11 height 11
checkbox input "true"
click at [607, 600] on button "Choose selected" at bounding box center [571, 603] width 126 height 34
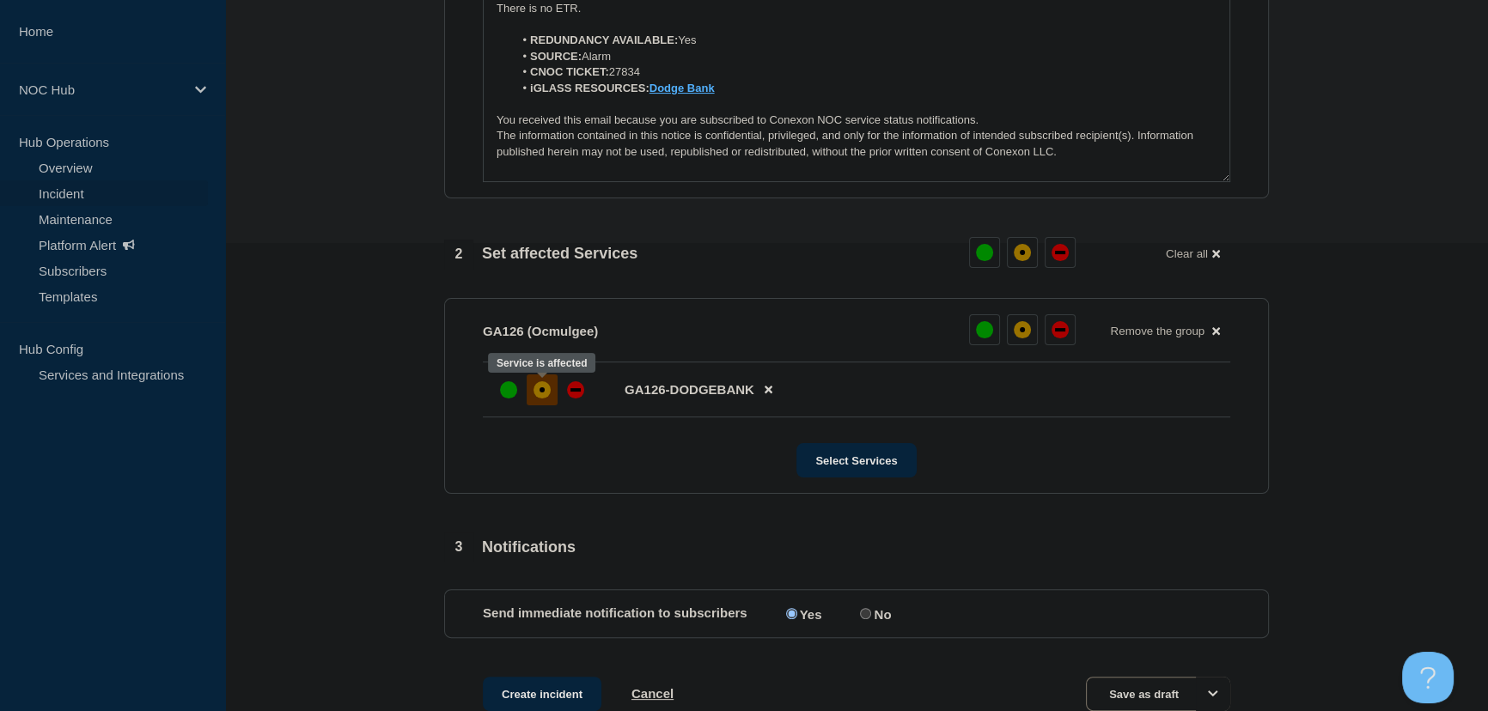
click at [542, 394] on div "affected" at bounding box center [541, 389] width 17 height 17
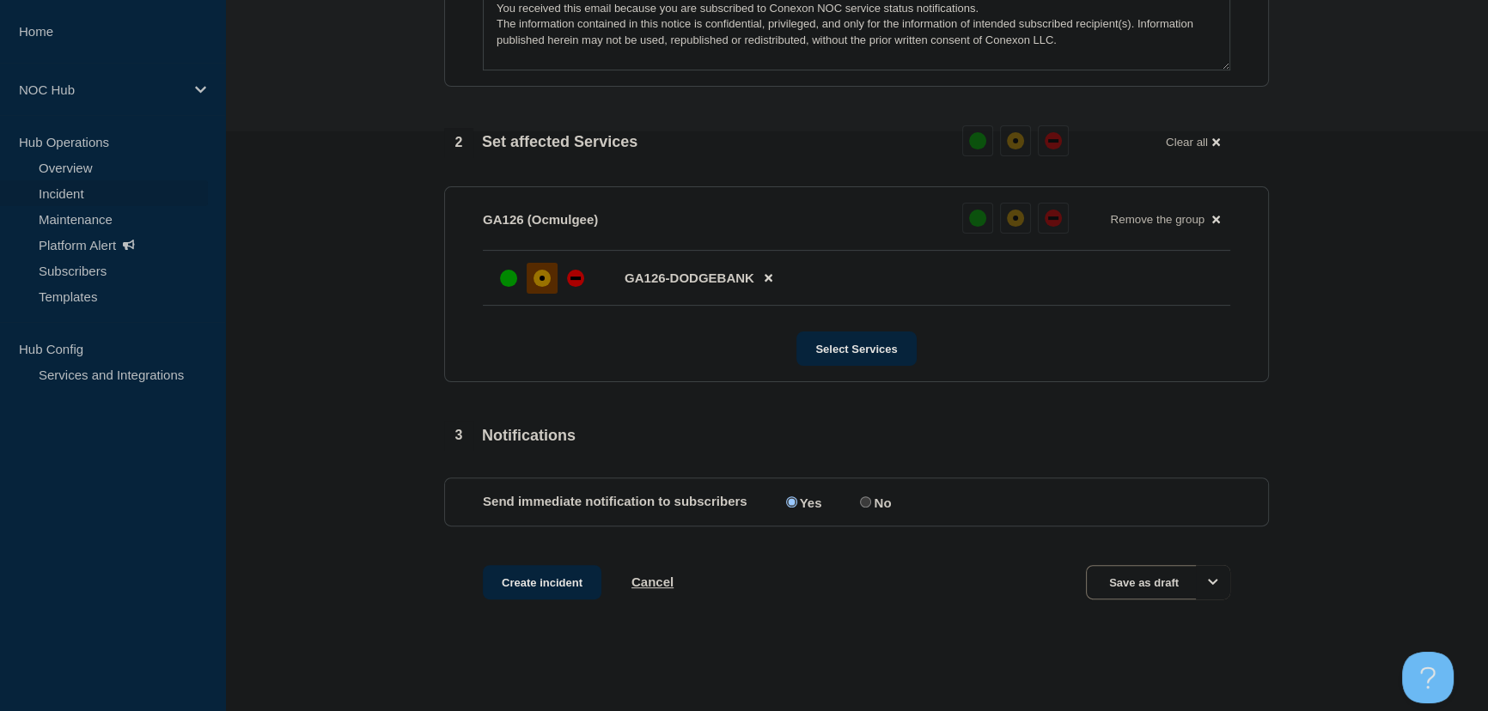
scroll to position [582, 0]
click at [558, 575] on button "Create incident" at bounding box center [542, 582] width 119 height 34
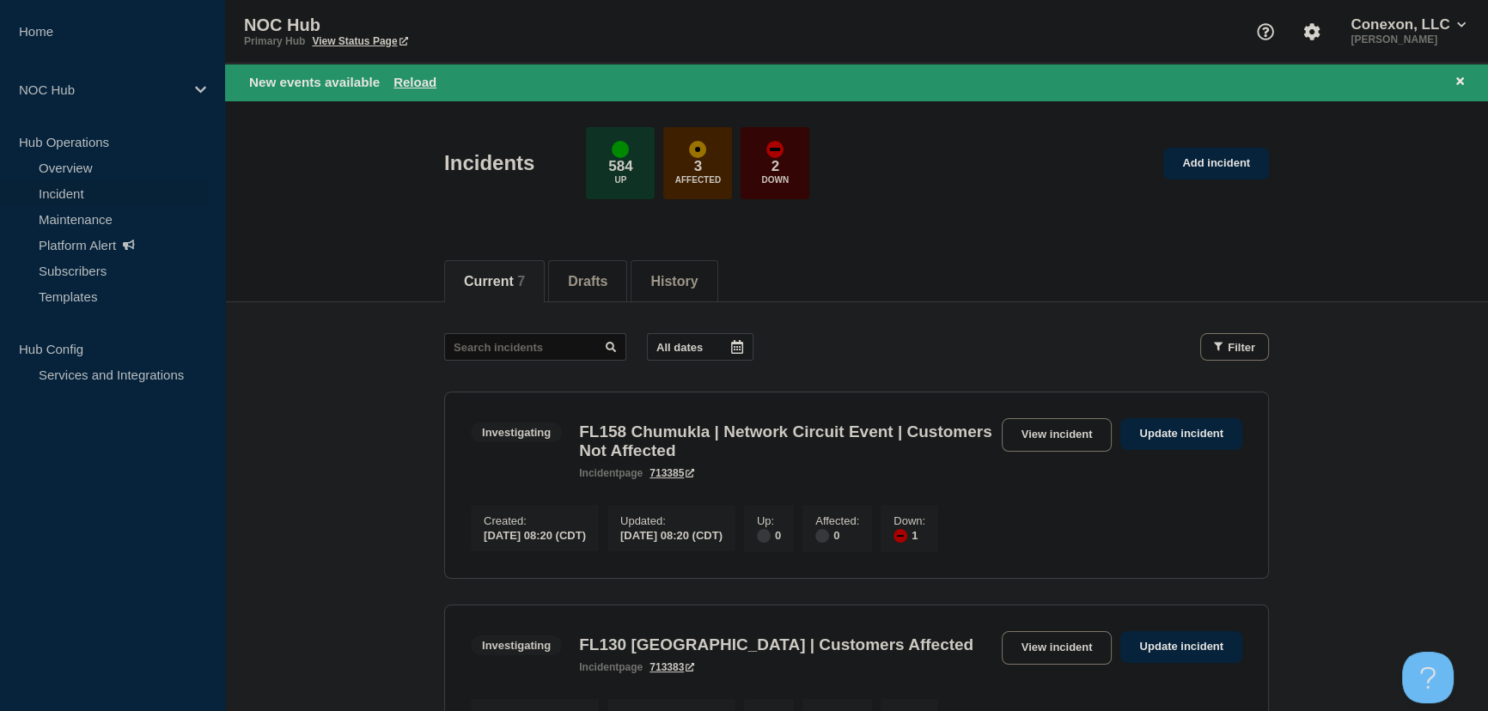
click at [900, 182] on div "Incidents 584 Up 3 Affected 2 Down Add incident" at bounding box center [856, 157] width 863 height 105
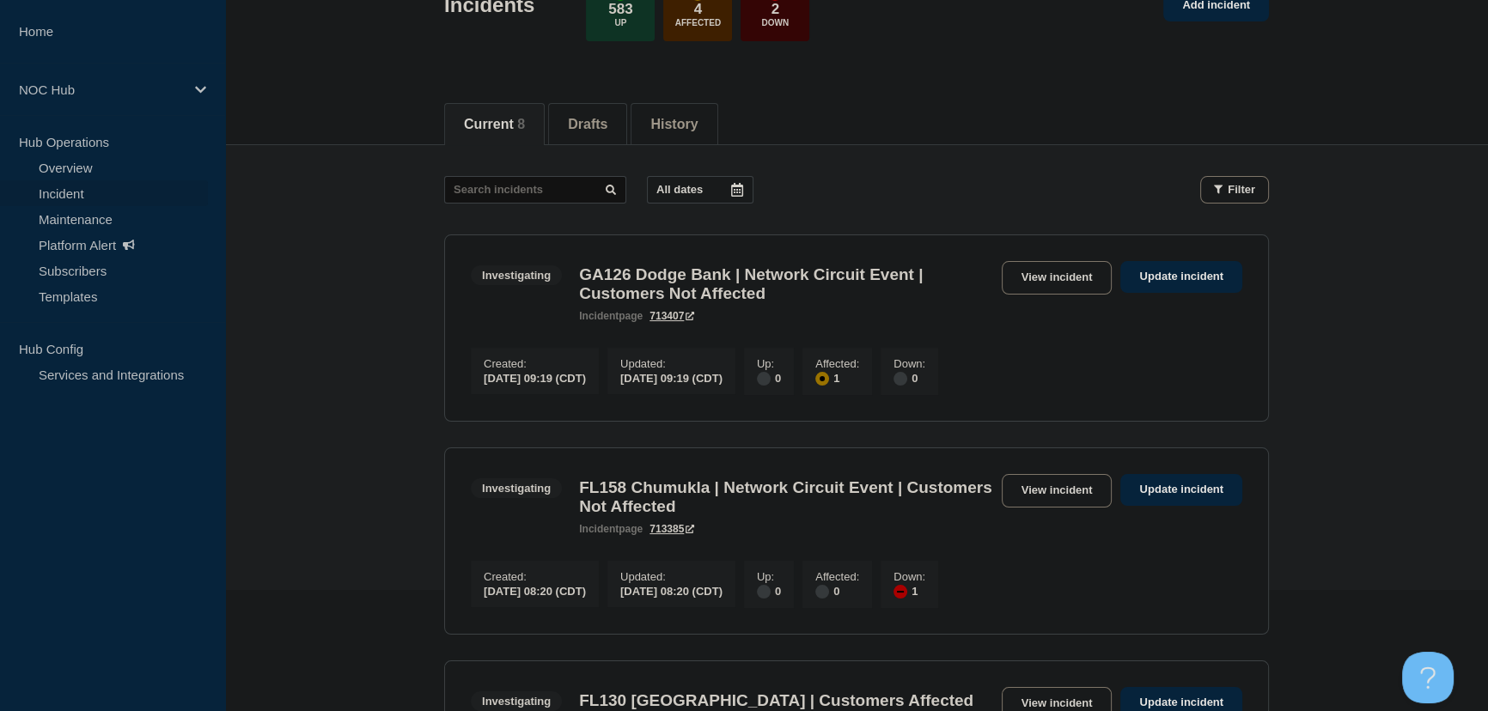
scroll to position [155, 0]
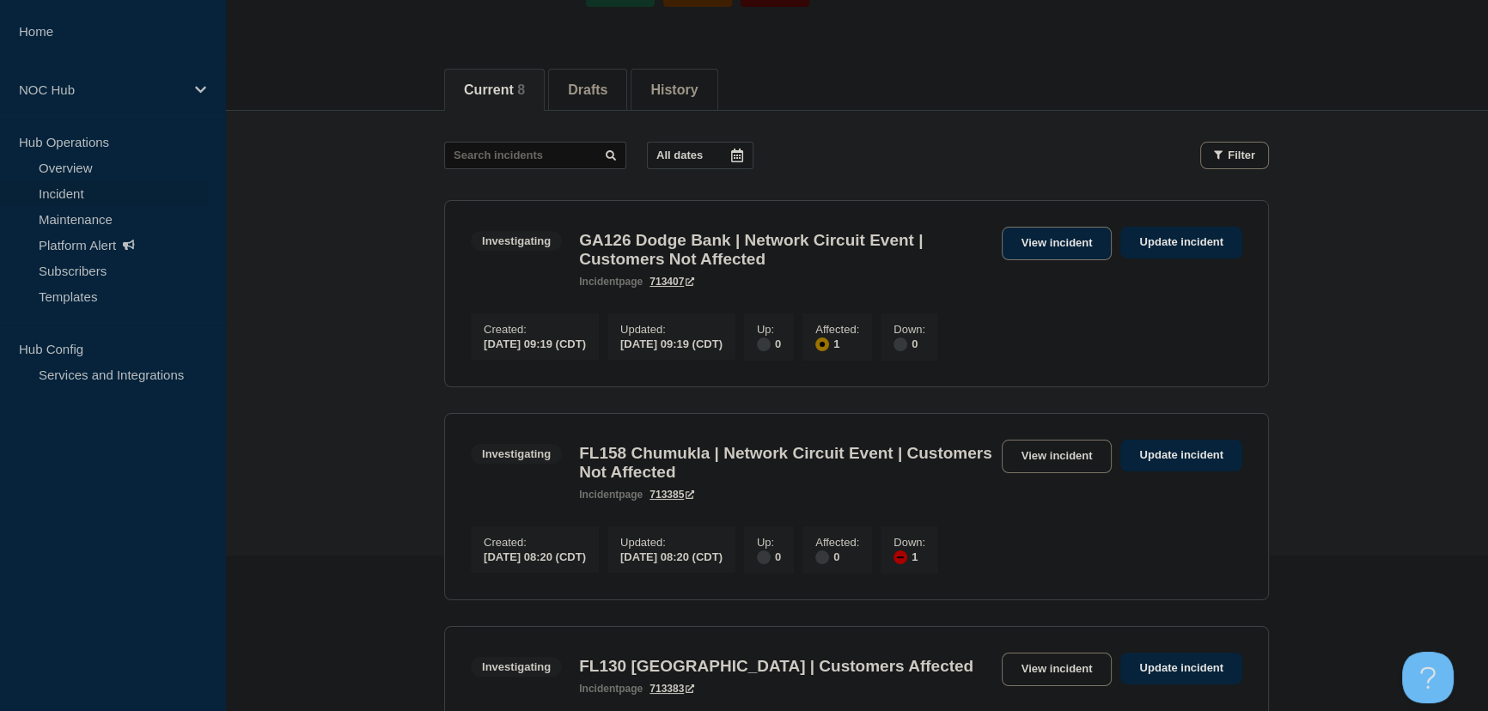
click at [1076, 251] on link "View incident" at bounding box center [1057, 243] width 111 height 33
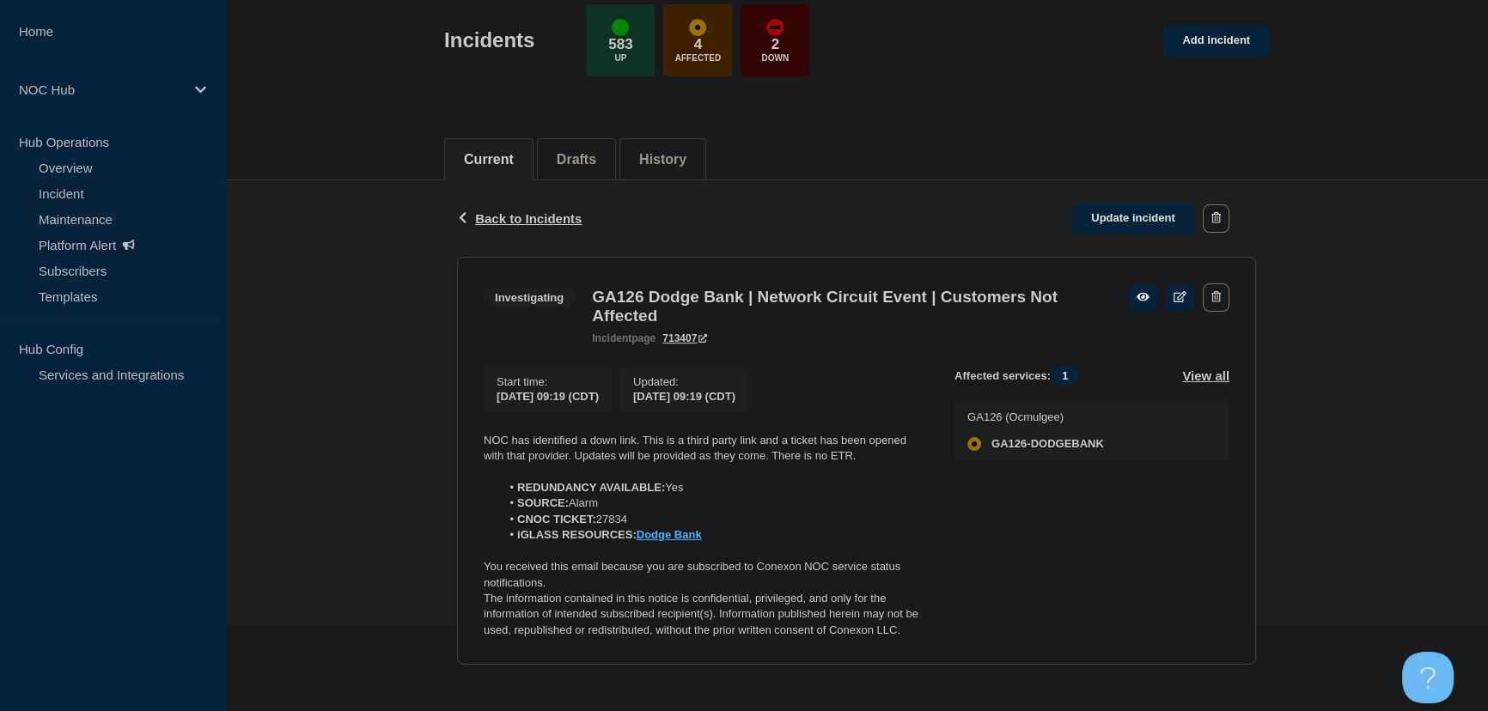
scroll to position [100, 0]
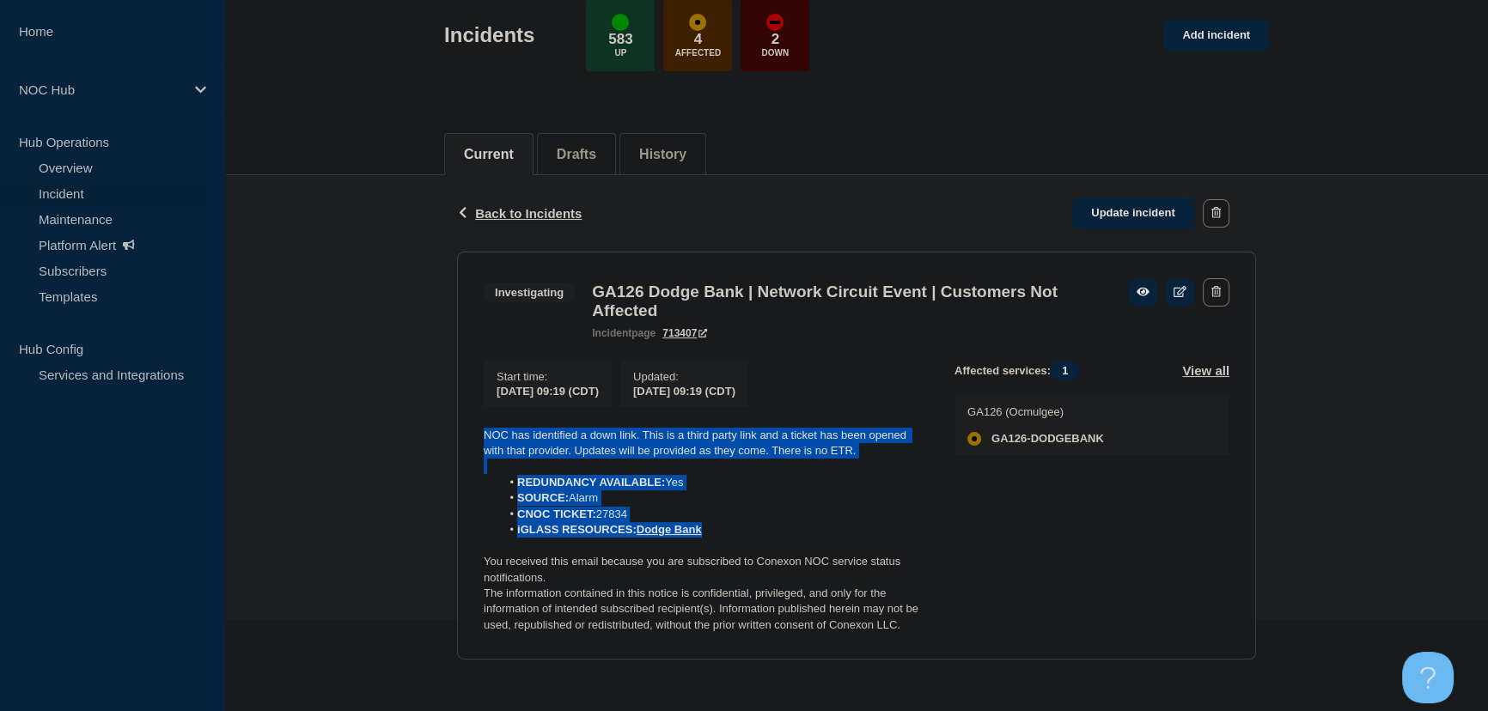
drag, startPoint x: 717, startPoint y: 527, endPoint x: 430, endPoint y: 432, distance: 302.1
click at [430, 432] on div "Back Back to Incidents Update incident Investigating GA126 Dodge Bank | Network…" at bounding box center [856, 430] width 1263 height 511
copy div "NOC has identified a down link. This is a third party link and a ticket has bee…"
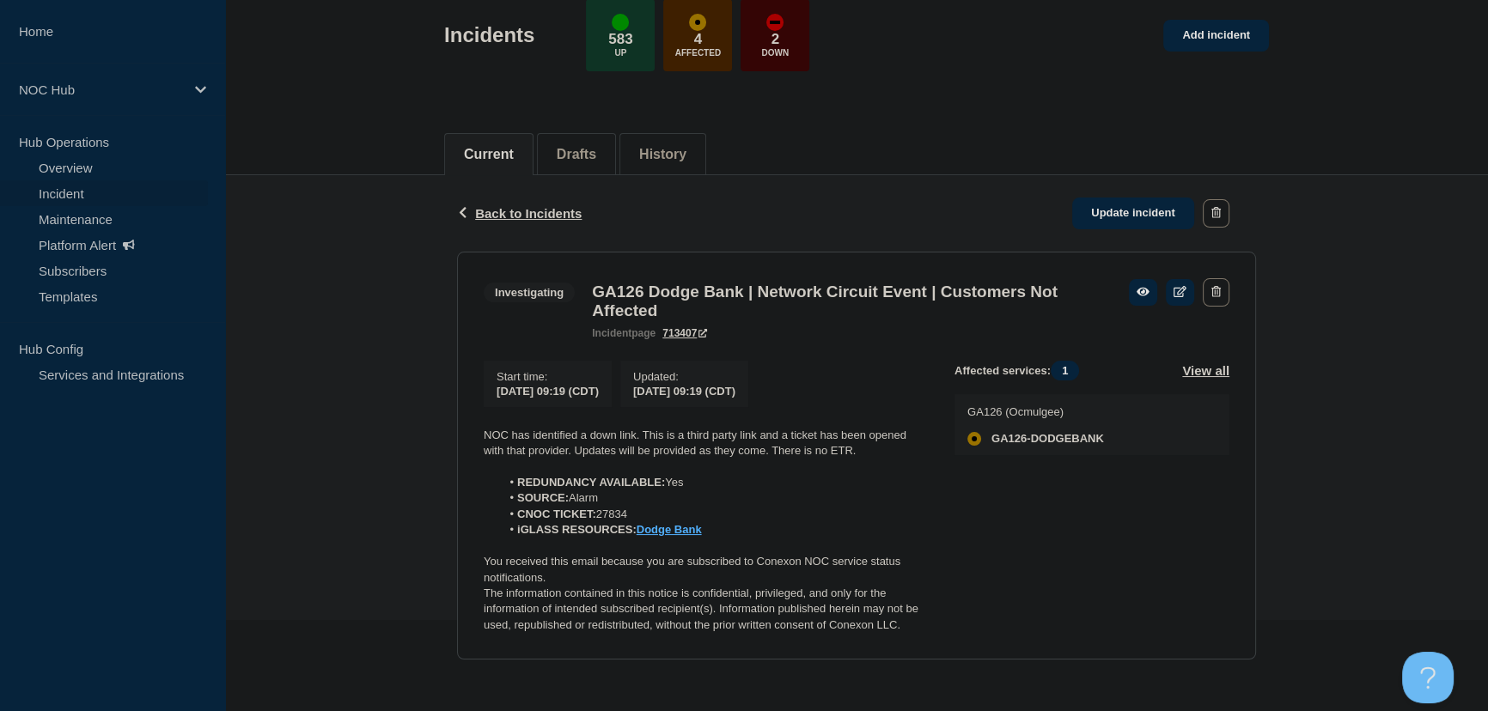
click at [375, 344] on div "Back Back to Incidents Update incident Investigating GA126 Dodge Bank | Network…" at bounding box center [856, 430] width 1263 height 511
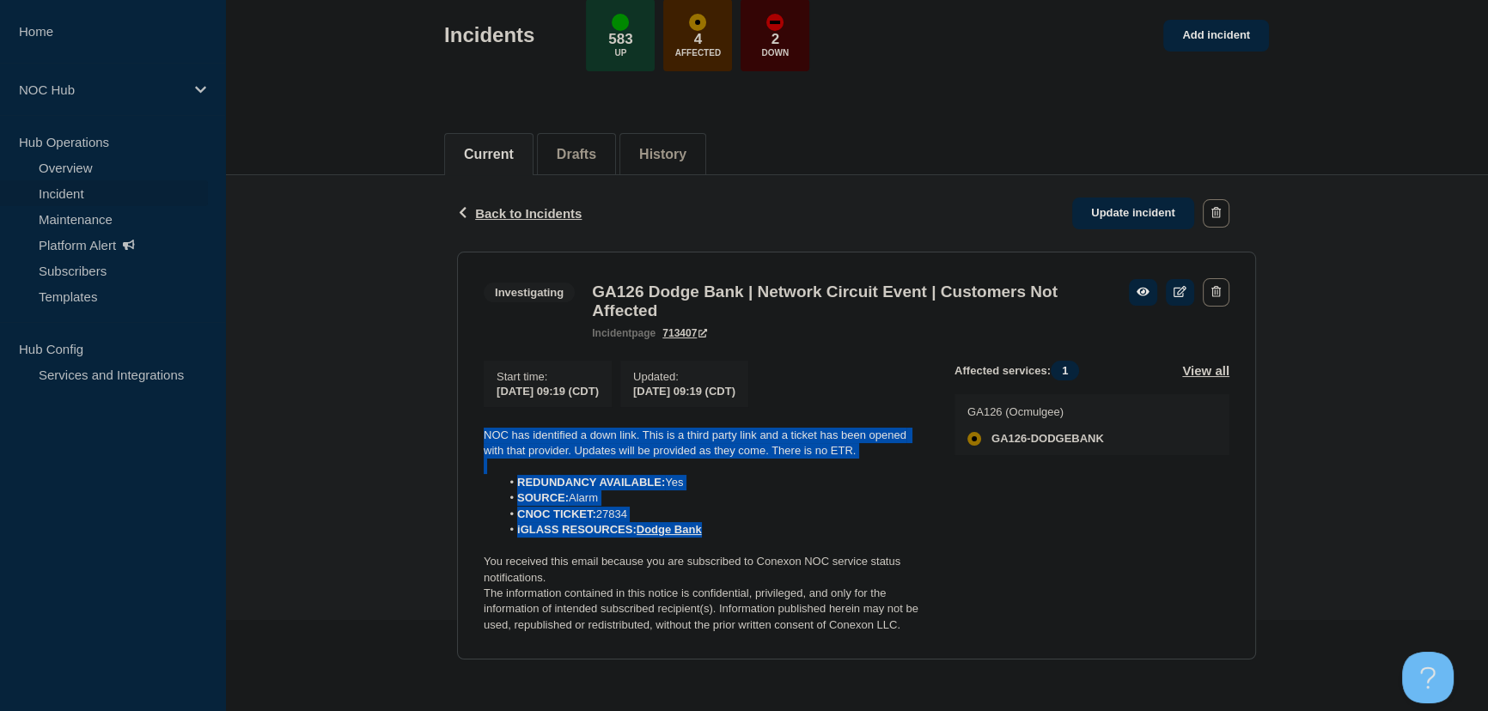
drag, startPoint x: 715, startPoint y: 536, endPoint x: 399, endPoint y: 427, distance: 334.4
click at [399, 427] on div "Back Back to Incidents Update incident Investigating GA126 Dodge Bank | Network…" at bounding box center [856, 430] width 1263 height 511
copy div "NOC has identified a down link. This is a third party link and a ticket has bee…"
click at [507, 206] on span "Back to Incidents" at bounding box center [528, 213] width 107 height 15
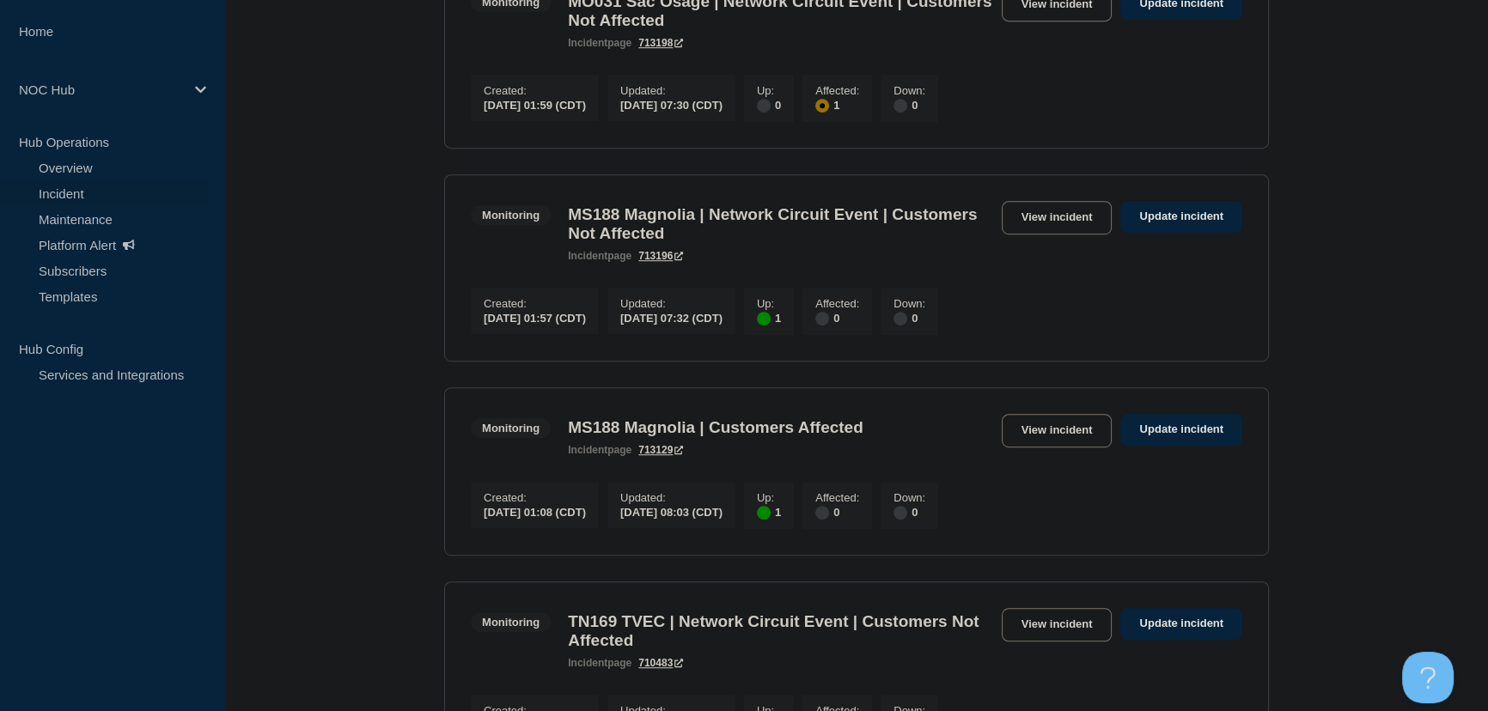
scroll to position [1327, 0]
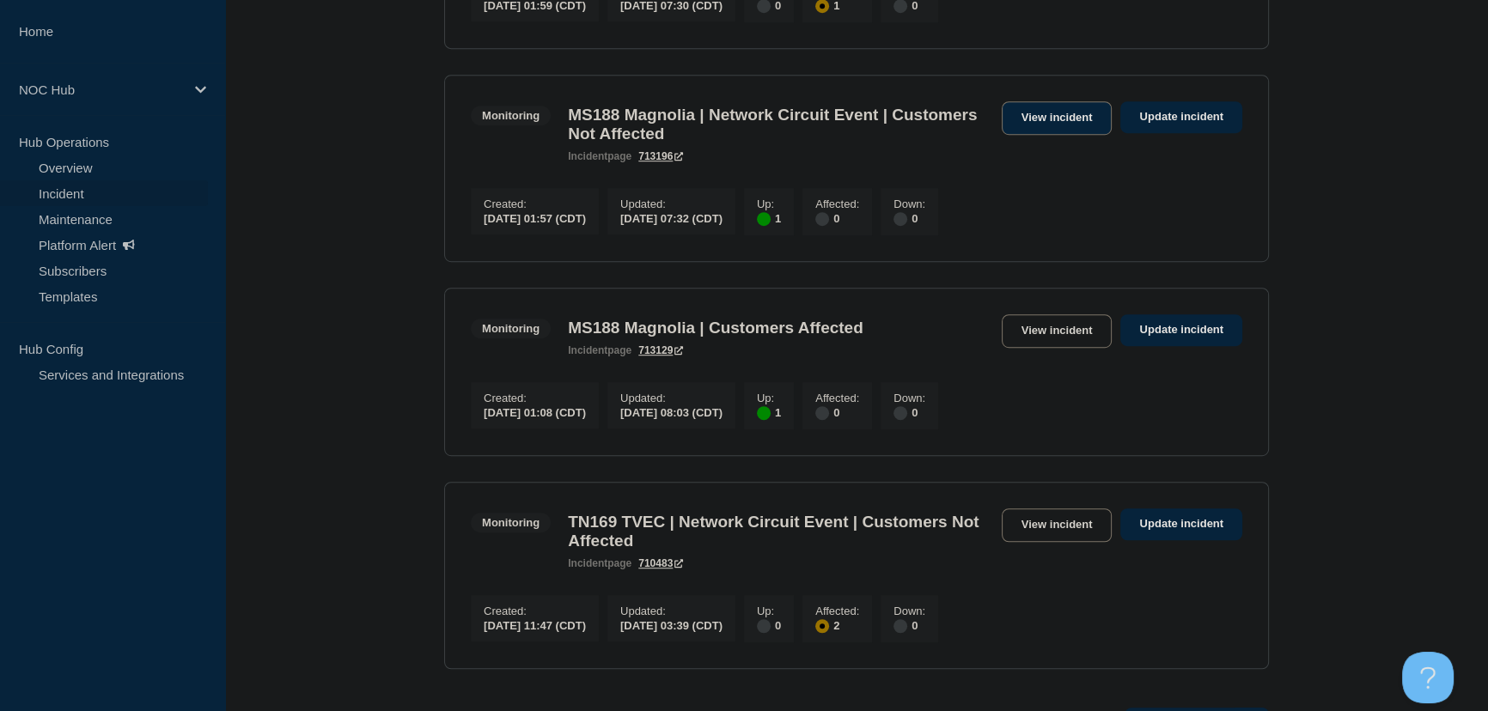
click at [1059, 135] on link "View incident" at bounding box center [1057, 117] width 111 height 33
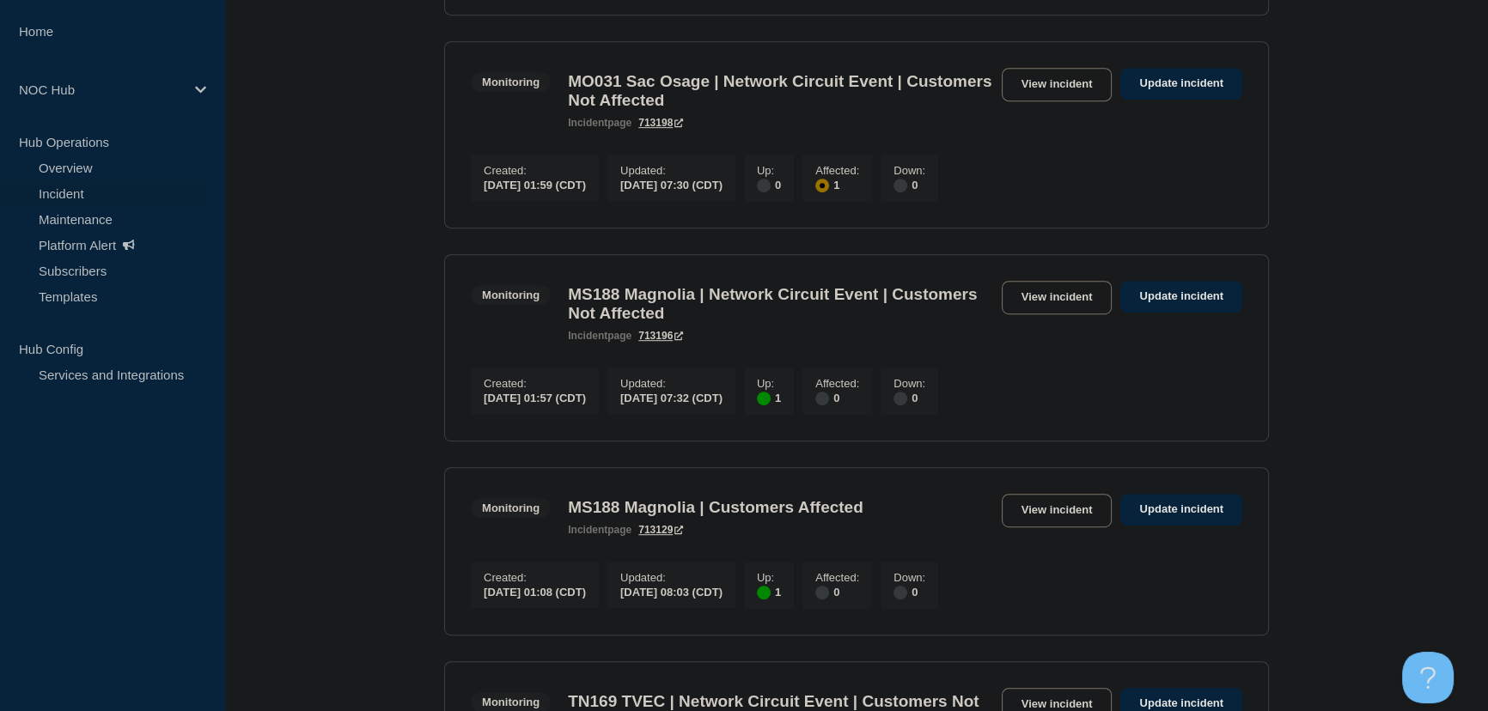
scroll to position [1171, 0]
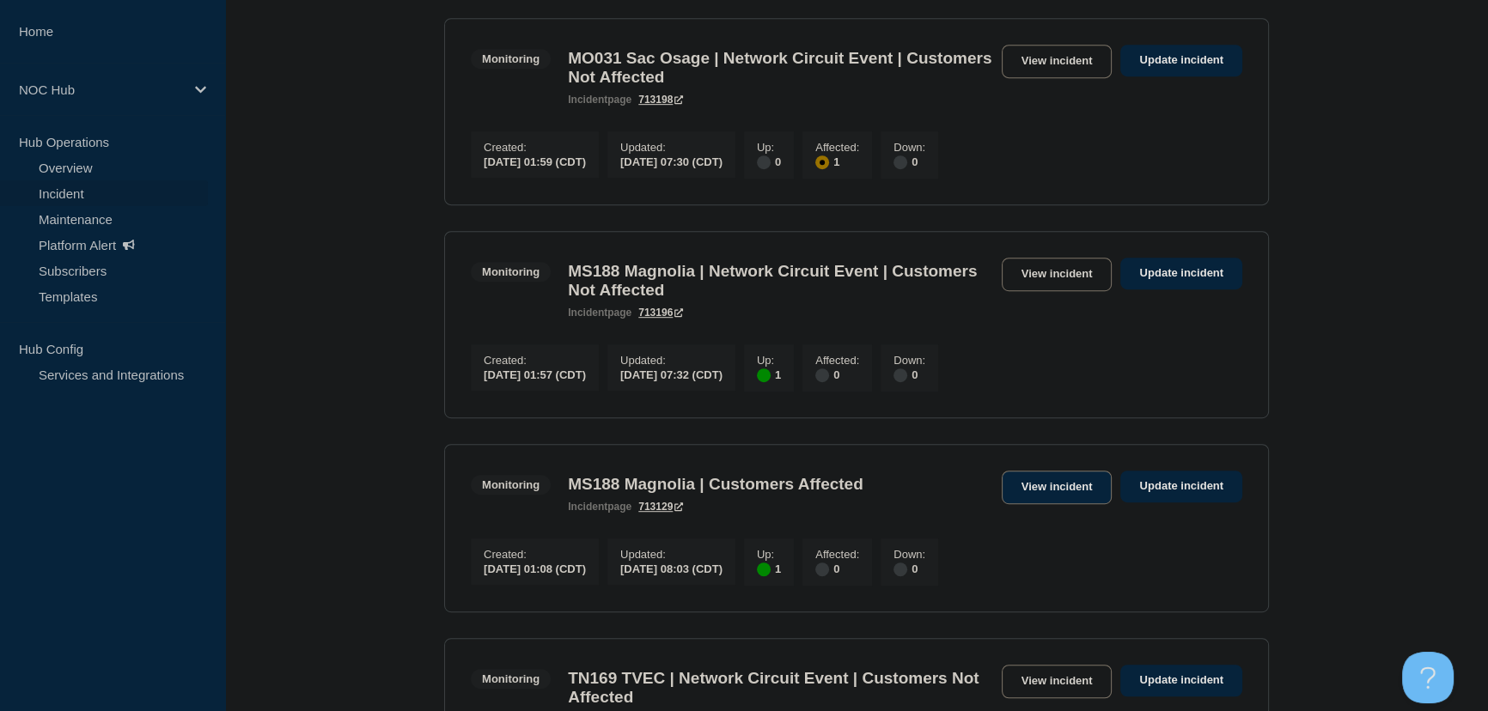
click at [1047, 504] on link "View incident" at bounding box center [1057, 487] width 111 height 33
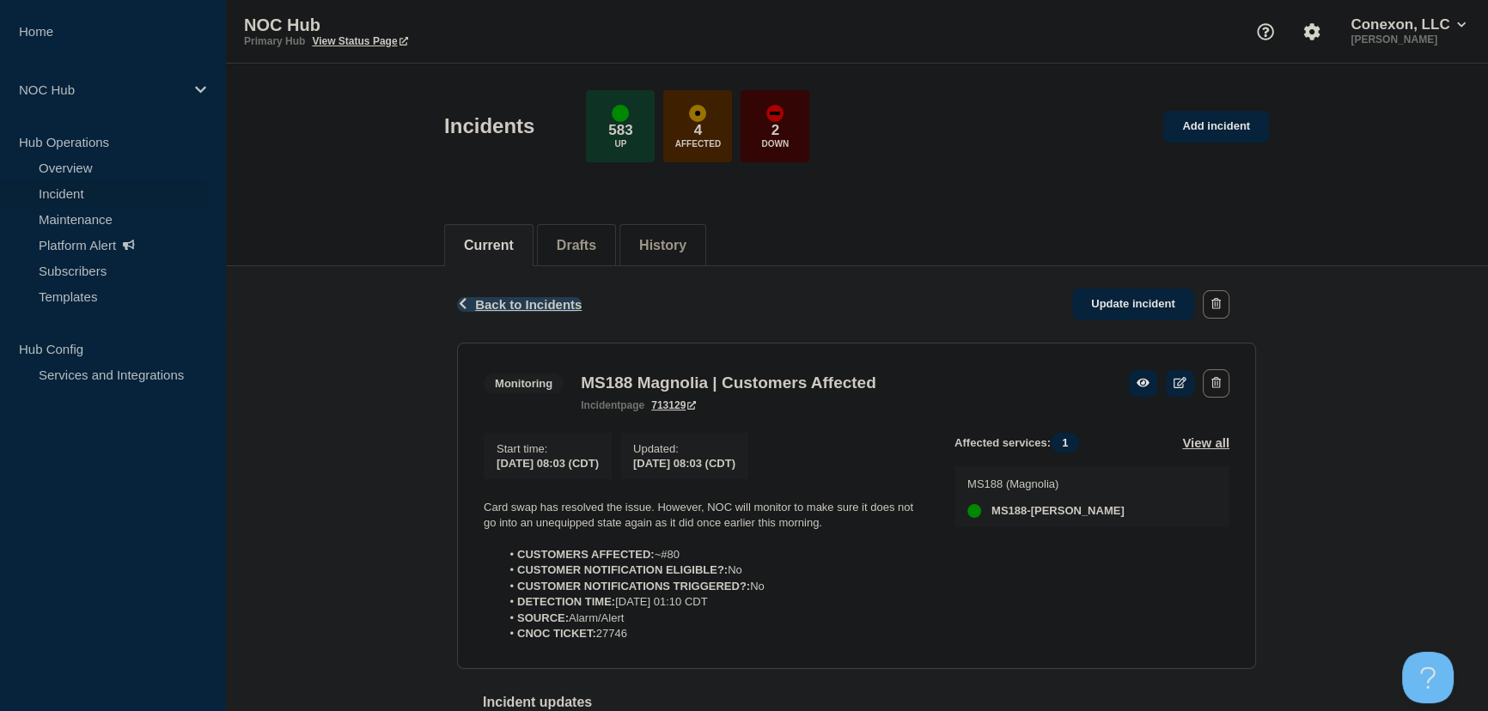
click at [527, 309] on span "Back to Incidents" at bounding box center [528, 304] width 107 height 15
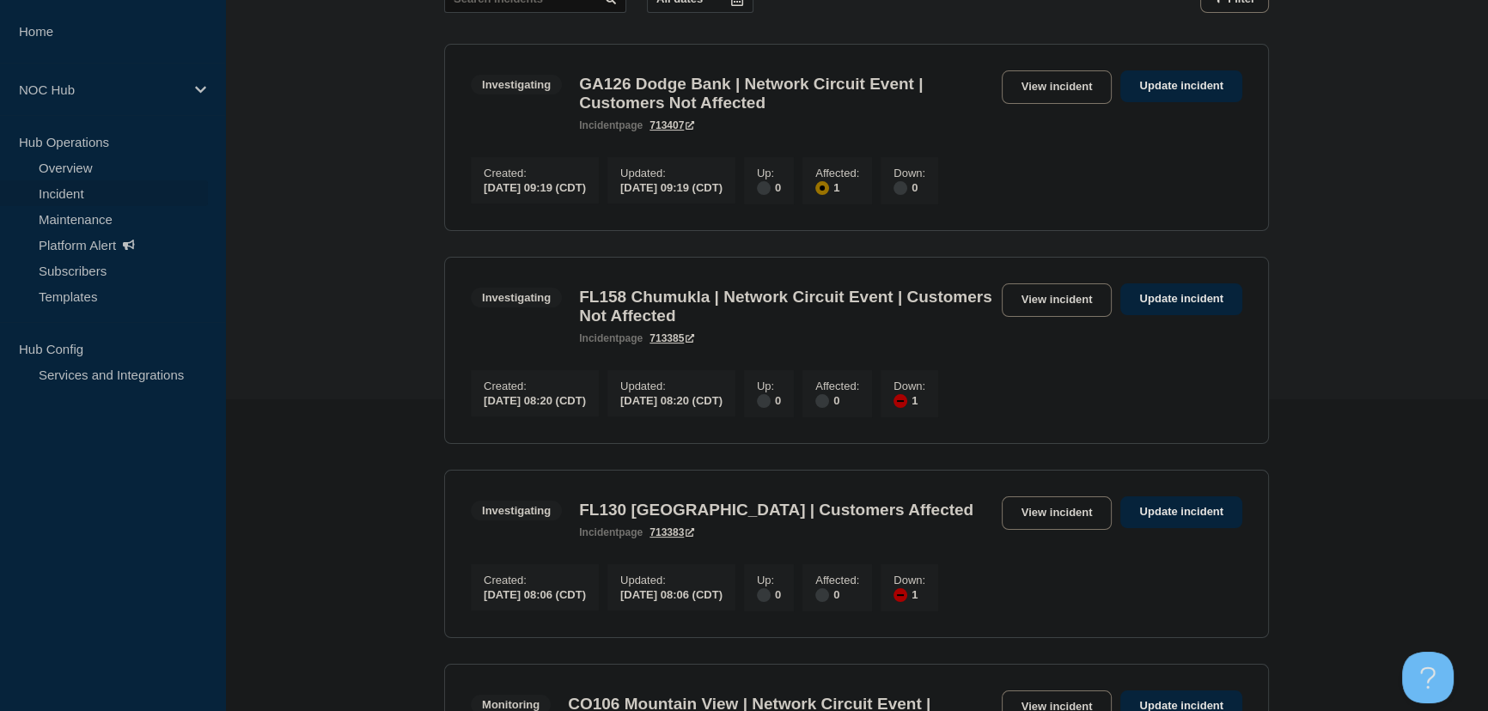
scroll to position [77, 0]
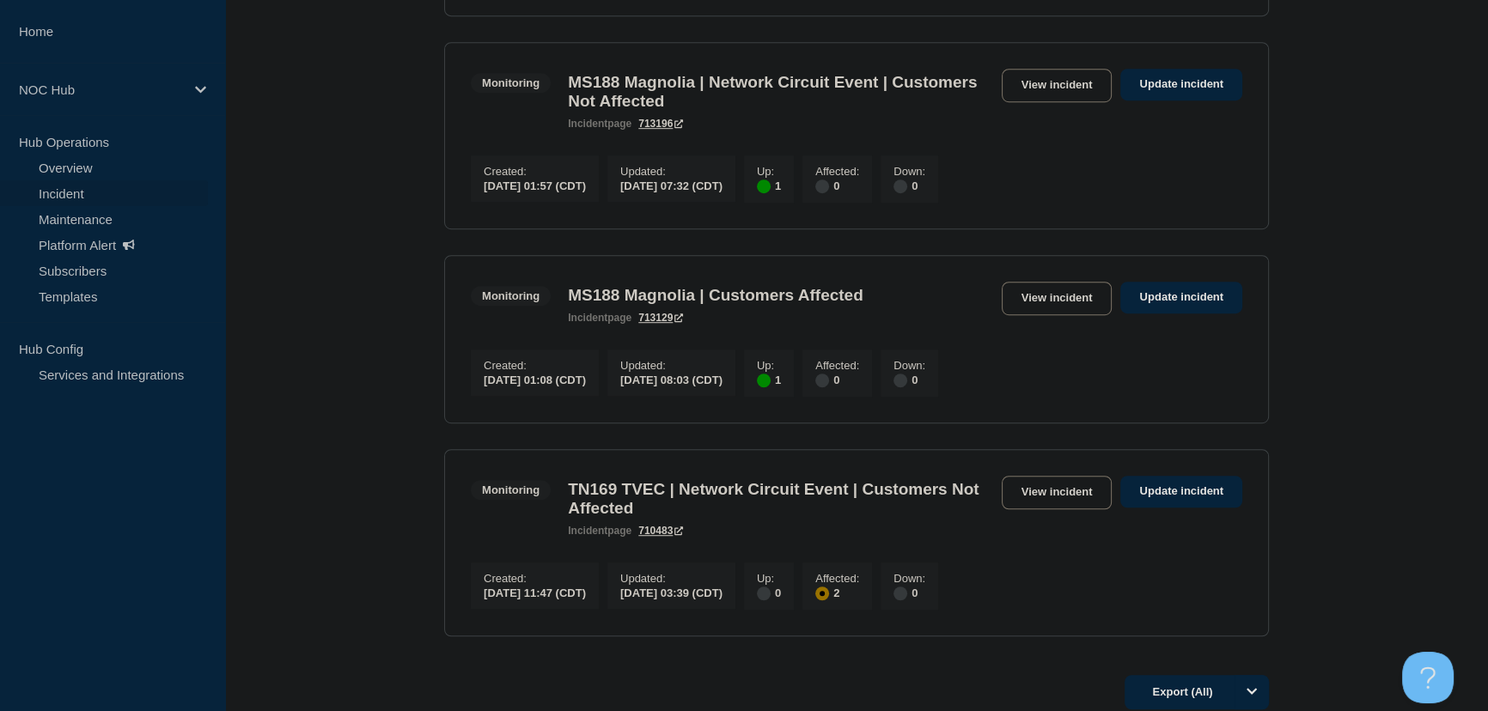
scroll to position [1495, 0]
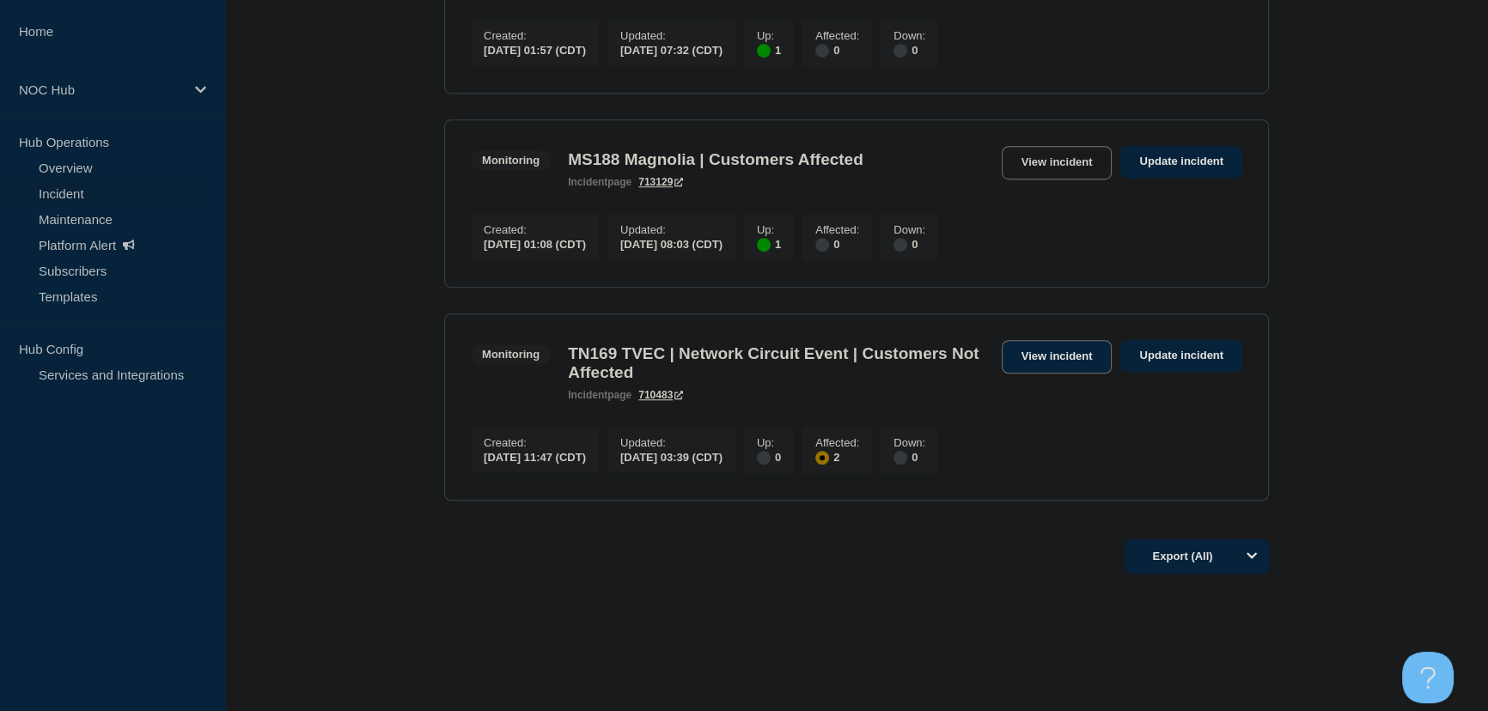
click at [1074, 374] on link "View incident" at bounding box center [1057, 356] width 111 height 33
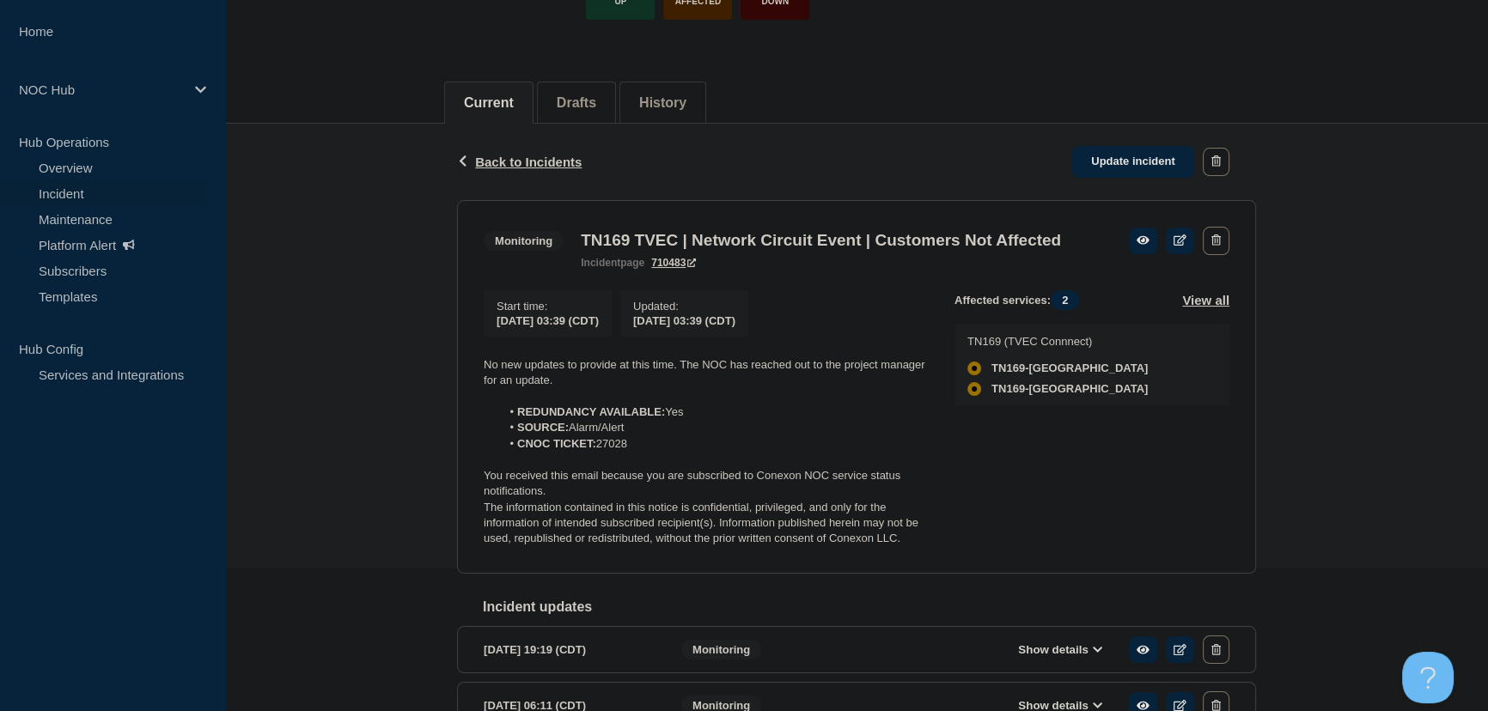
scroll to position [234, 0]
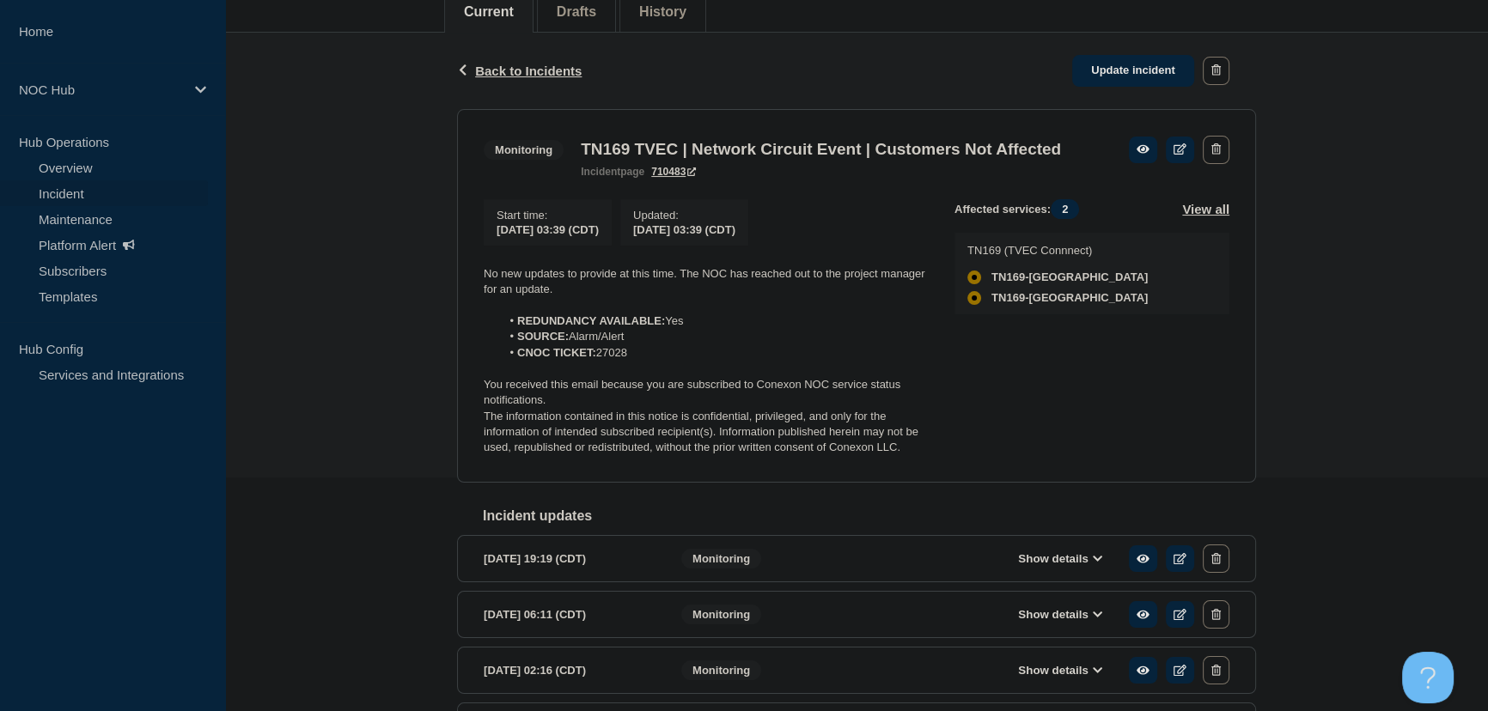
click at [507, 60] on div "Back Back to Incidents Update incident" at bounding box center [856, 71] width 799 height 76
click at [513, 74] on span "Back to Incidents" at bounding box center [528, 71] width 107 height 15
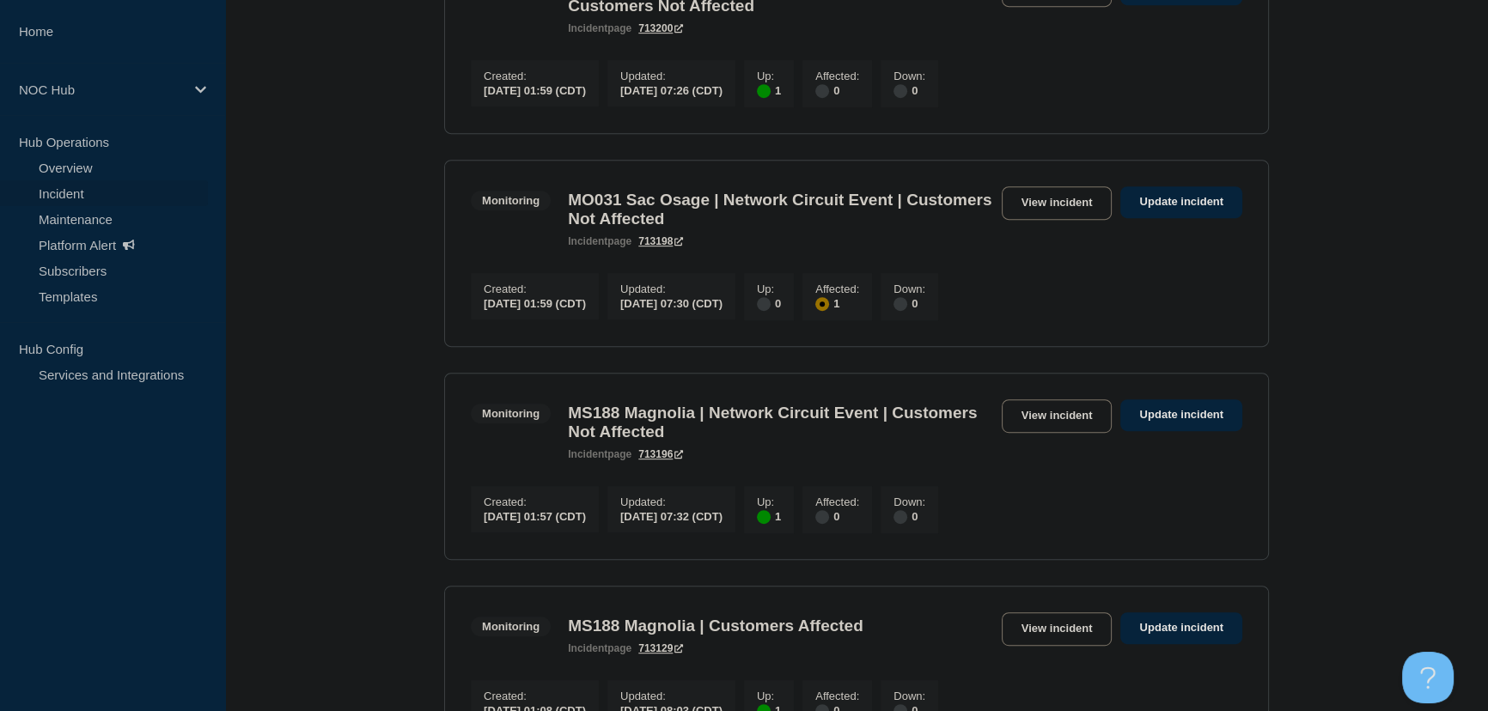
scroll to position [1249, 0]
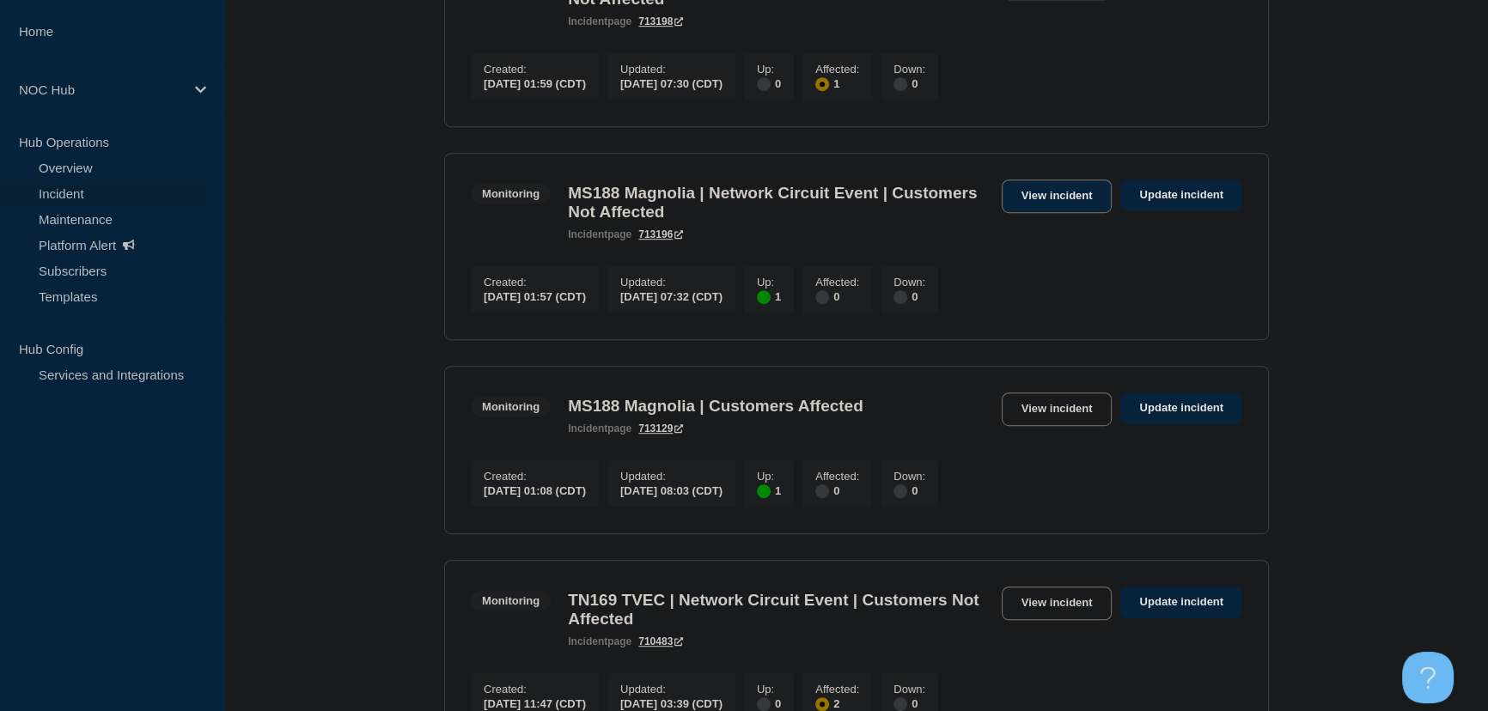
click at [1015, 213] on link "View incident" at bounding box center [1057, 196] width 111 height 33
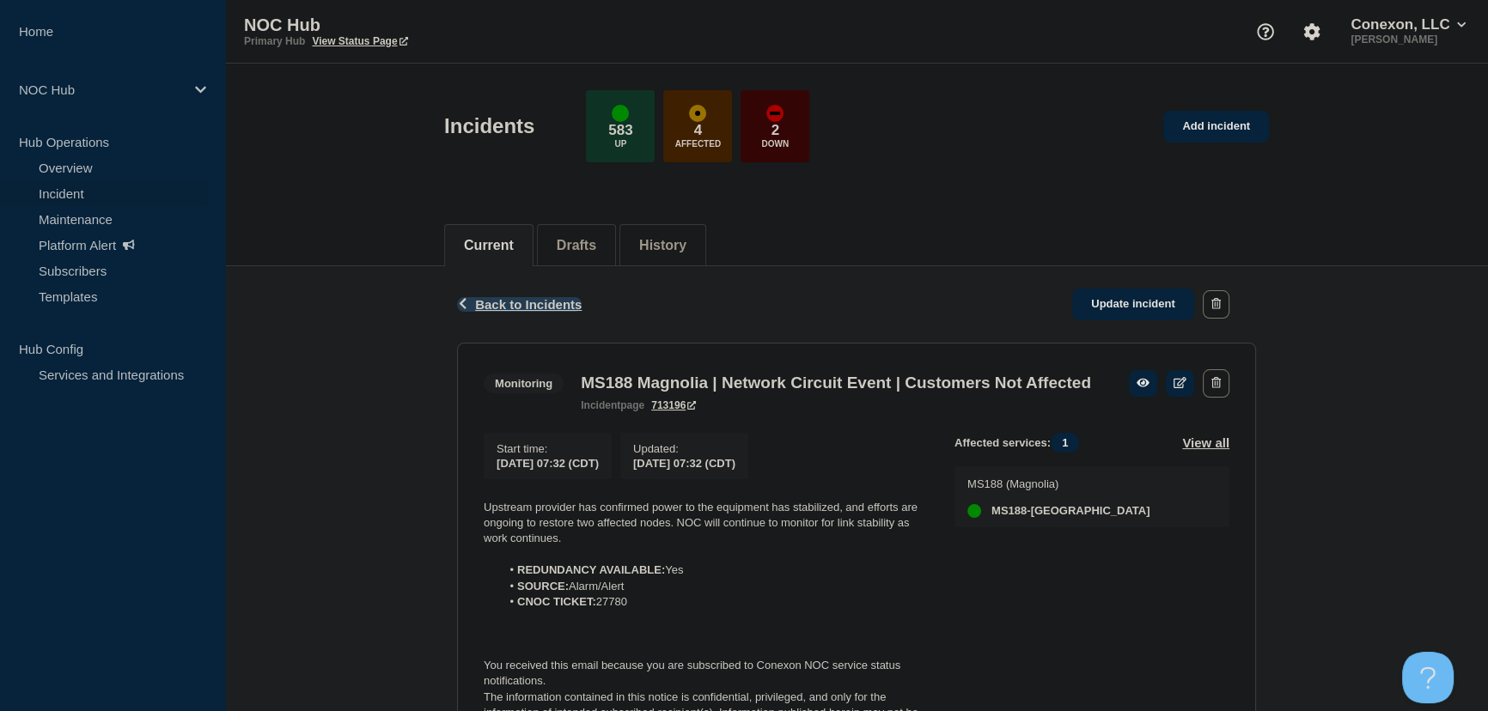
click at [534, 308] on span "Back to Incidents" at bounding box center [528, 304] width 107 height 15
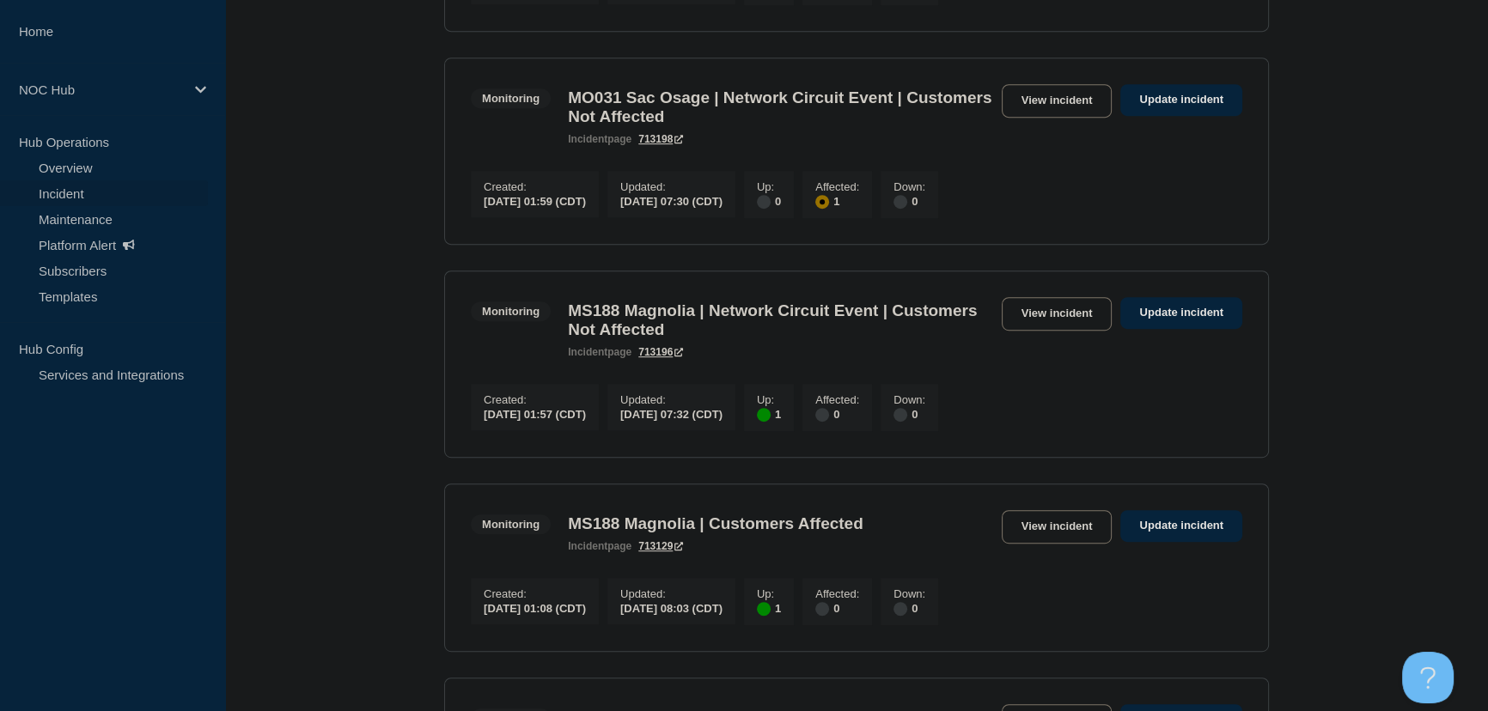
scroll to position [1171, 0]
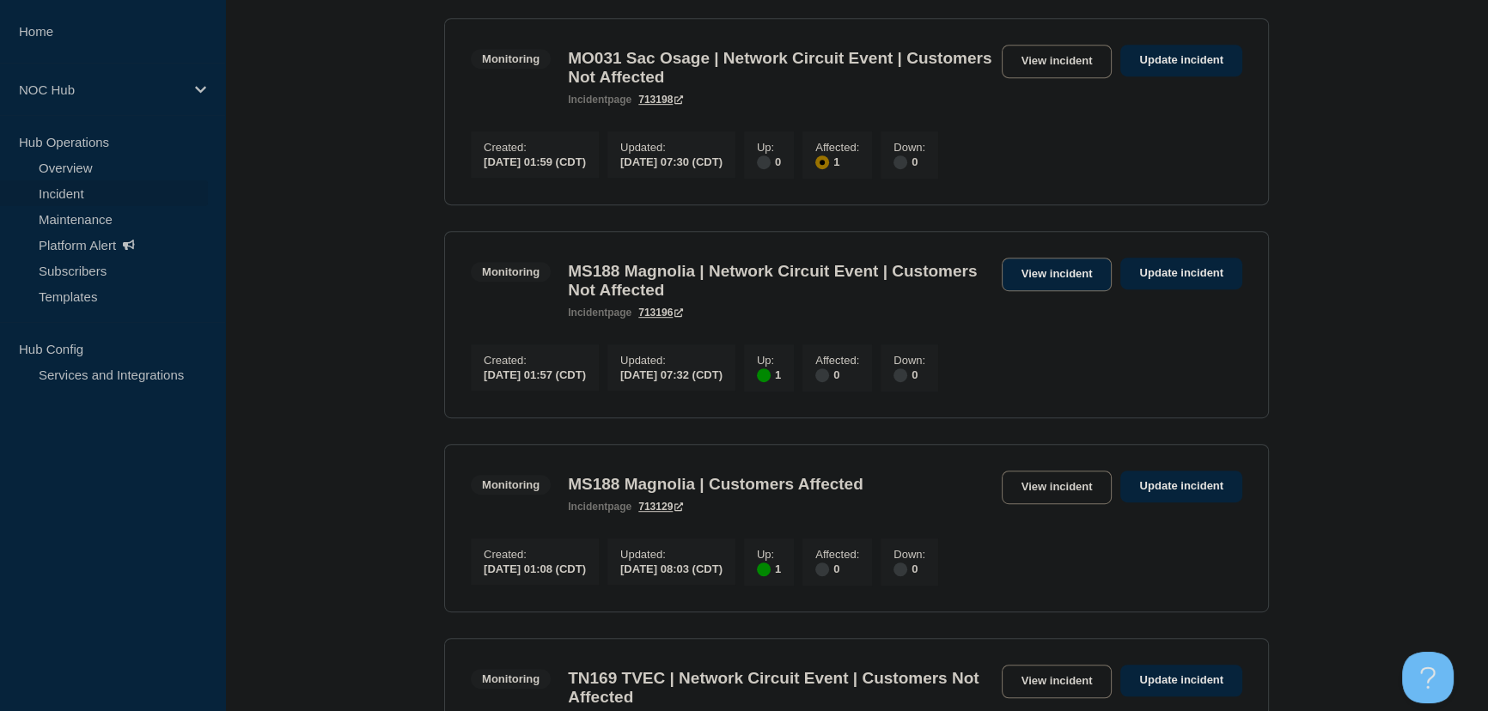
click at [1030, 291] on link "View incident" at bounding box center [1057, 274] width 111 height 33
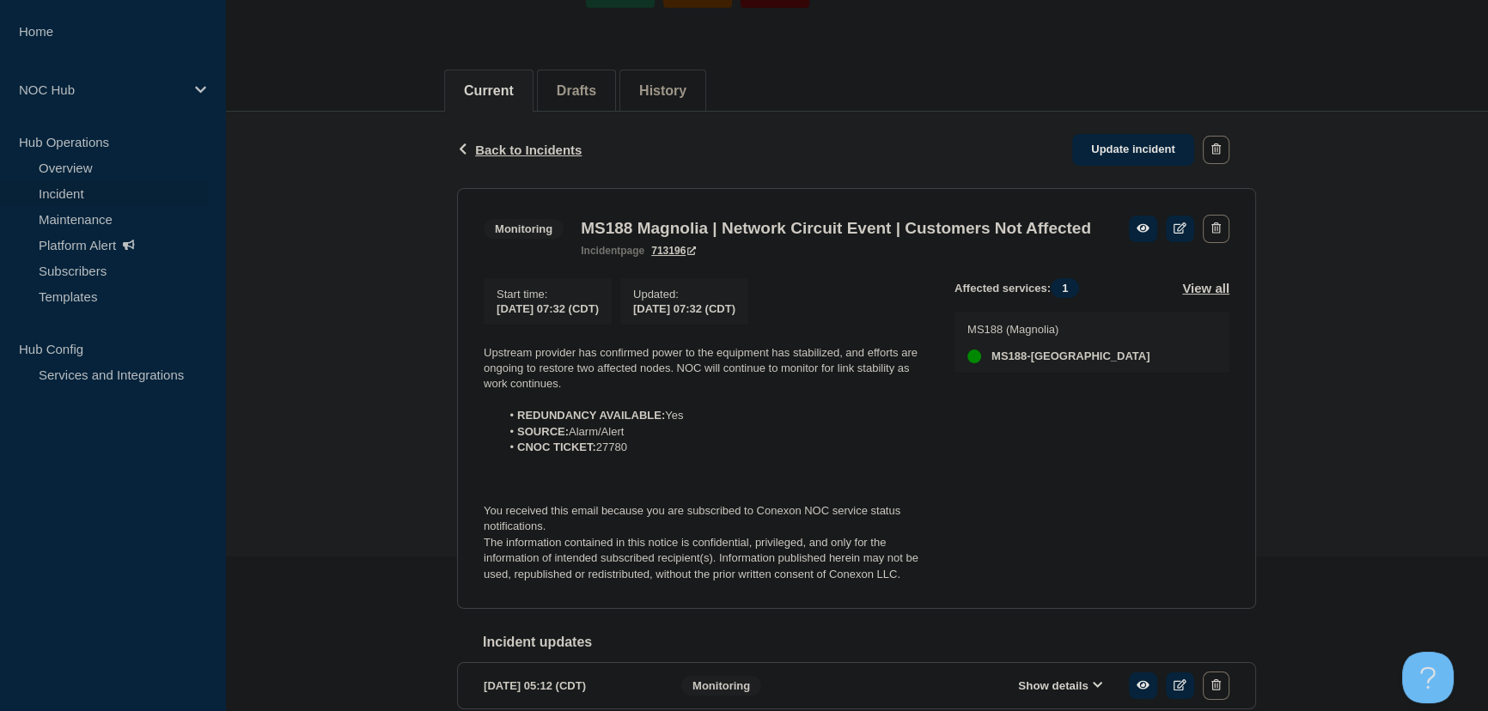
scroll to position [155, 0]
drag, startPoint x: 601, startPoint y: 472, endPoint x: 638, endPoint y: 472, distance: 36.9
click at [638, 454] on li "CNOC TICKET: 27780" at bounding box center [714, 446] width 427 height 15
copy li "27780"
click at [521, 146] on span "Back to Incidents" at bounding box center [528, 149] width 107 height 15
